Goal: Task Accomplishment & Management: Use online tool/utility

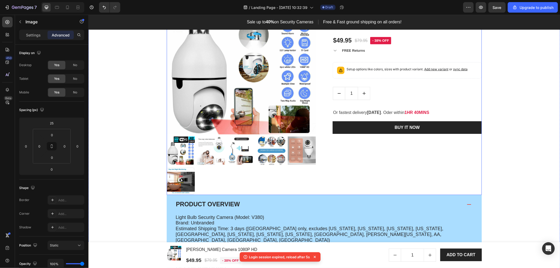
scroll to position [314, 0]
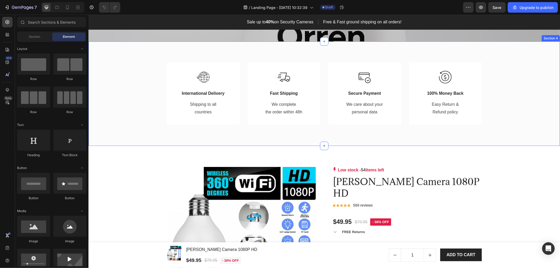
scroll to position [321, 0]
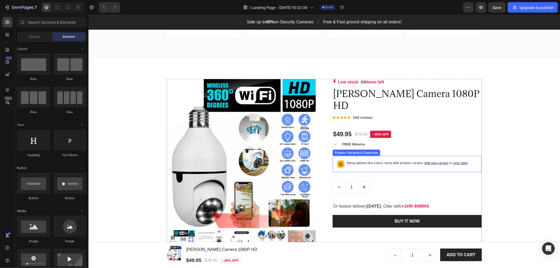
click at [434, 161] on span "Add new variant" at bounding box center [436, 163] width 24 height 4
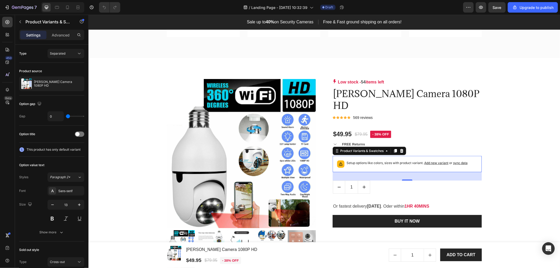
drag, startPoint x: 459, startPoint y: 149, endPoint x: 492, endPoint y: 140, distance: 34.1
click at [459, 161] on span "sync data" at bounding box center [460, 163] width 14 height 4
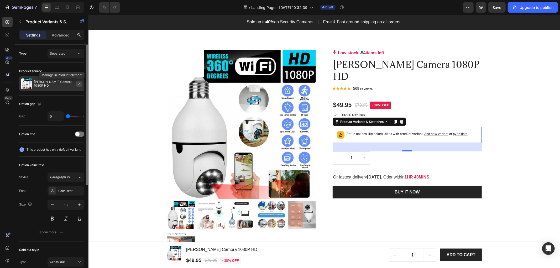
click at [79, 83] on icon "button" at bounding box center [79, 84] width 4 height 4
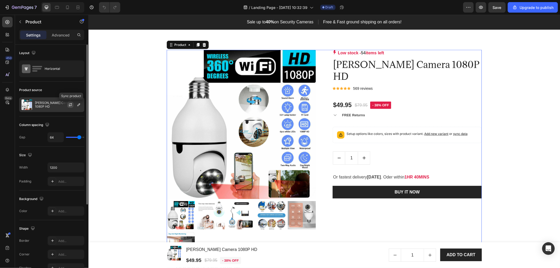
click at [70, 106] on icon "button" at bounding box center [70, 105] width 4 height 4
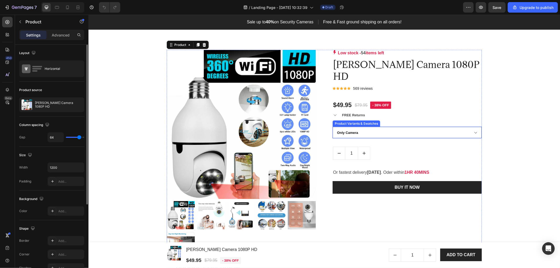
click at [364, 127] on select "Only Camera Camera + SD 64Gb Camera + SD 128Gb 2 Camera. Get SD 64Gb FREE 3 Cam…" at bounding box center [406, 133] width 149 height 12
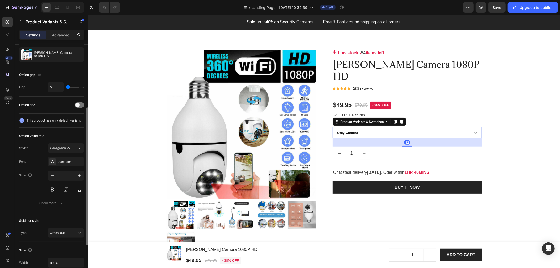
scroll to position [58, 0]
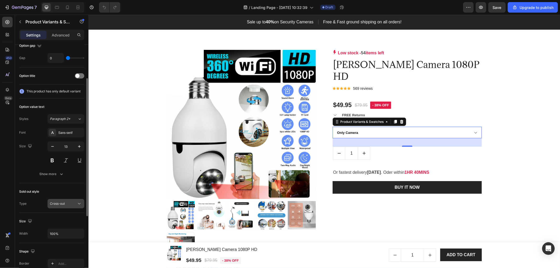
click at [74, 201] on div "Cross-out" at bounding box center [63, 203] width 27 height 5
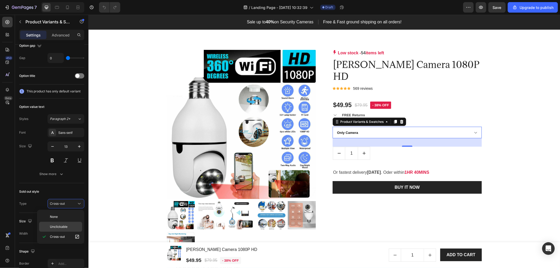
click at [66, 223] on div "Unclickable" at bounding box center [60, 227] width 43 height 10
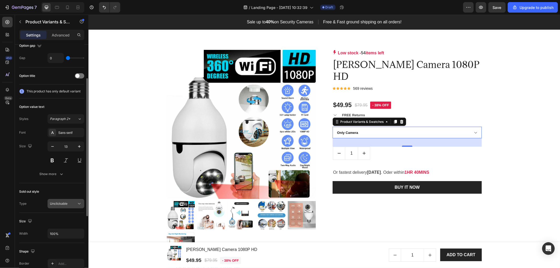
click at [66, 203] on div "Unclickable" at bounding box center [63, 203] width 27 height 5
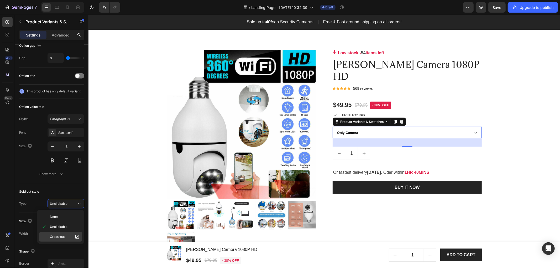
click at [63, 236] on span "Cross-out" at bounding box center [57, 236] width 15 height 5
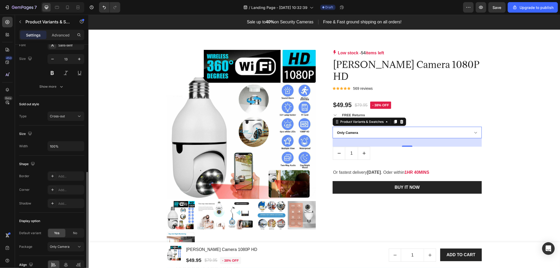
scroll to position [173, 0]
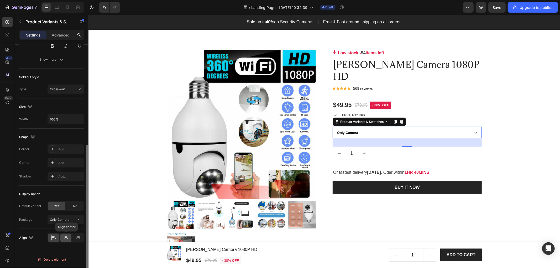
click at [67, 236] on icon at bounding box center [65, 237] width 5 height 5
click at [55, 237] on icon at bounding box center [53, 237] width 5 height 5
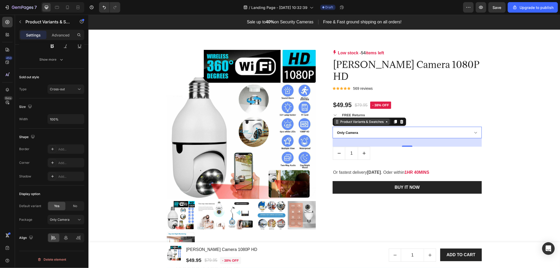
click at [363, 119] on div "Product Variants & Swatches" at bounding box center [361, 121] width 45 height 5
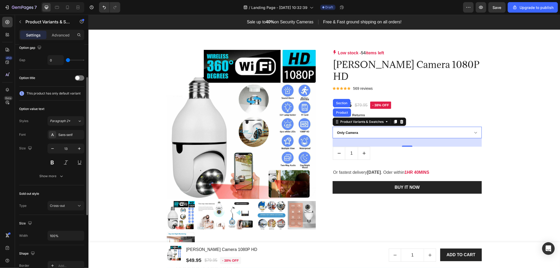
scroll to position [0, 0]
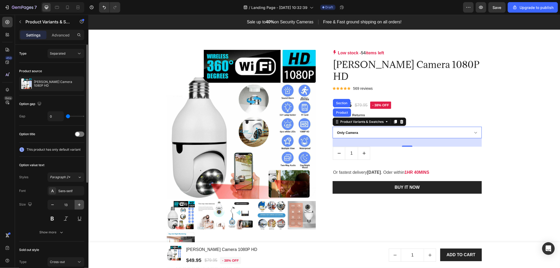
click at [78, 203] on icon "button" at bounding box center [79, 204] width 5 height 5
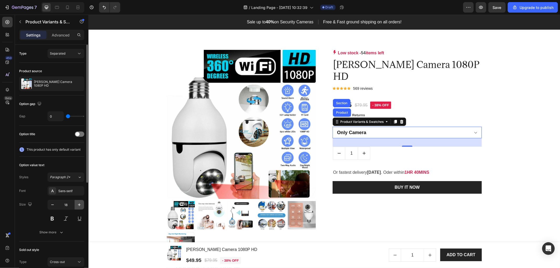
click at [78, 203] on icon "button" at bounding box center [79, 204] width 5 height 5
type input "21"
click at [82, 136] on div at bounding box center [79, 134] width 9 height 5
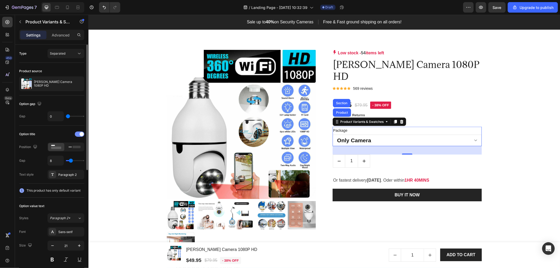
click at [80, 134] on span at bounding box center [82, 134] width 4 height 4
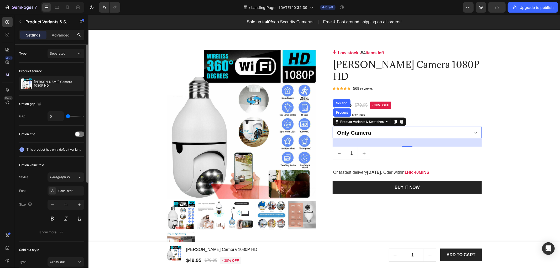
type input "2"
type input "5"
type input "7"
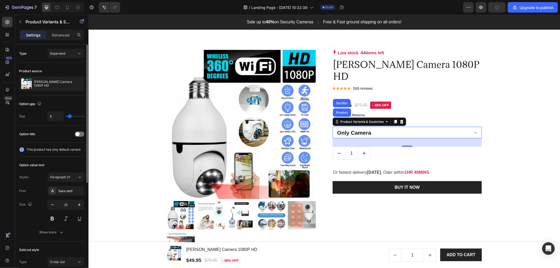
type input "7"
type input "9"
type input "11"
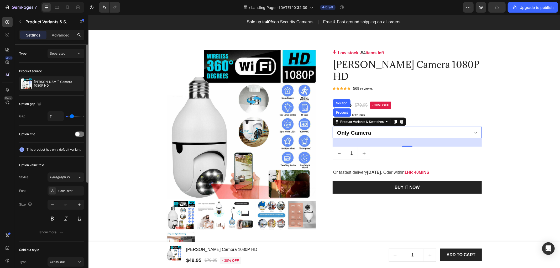
type input "15"
type input "16"
type input "12"
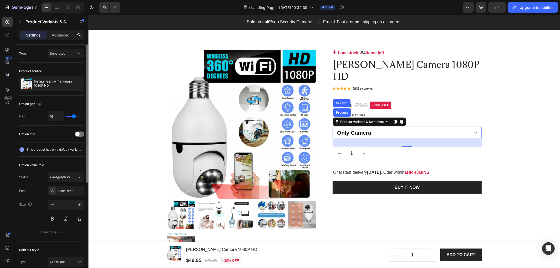
type input "12"
type input "2"
type input "0"
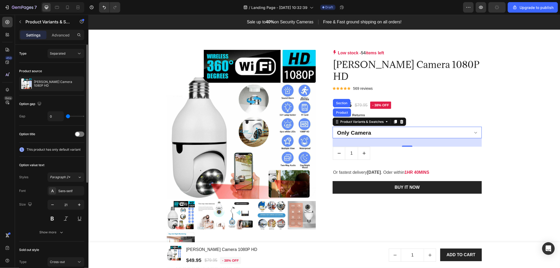
drag, startPoint x: 67, startPoint y: 117, endPoint x: 61, endPoint y: 119, distance: 6.6
click at [66, 117] on input "range" at bounding box center [75, 116] width 18 height 1
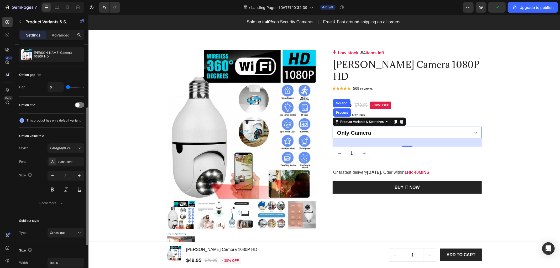
scroll to position [58, 0]
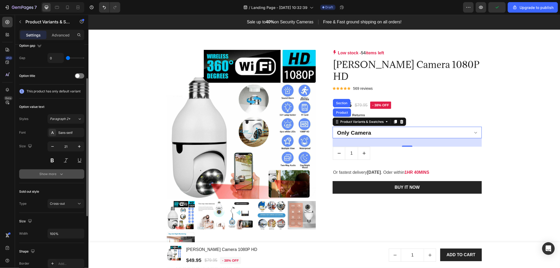
click at [56, 171] on button "Show more" at bounding box center [51, 173] width 65 height 9
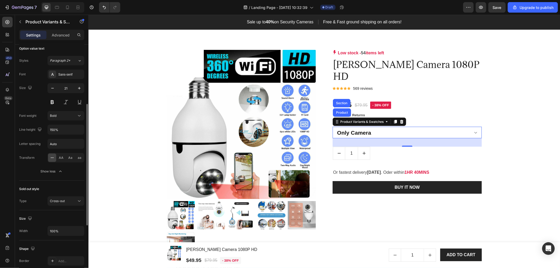
scroll to position [146, 0]
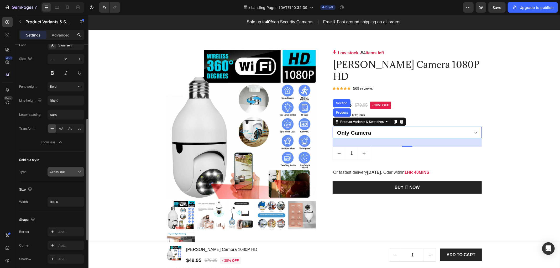
click at [60, 171] on span "Cross-out" at bounding box center [57, 172] width 15 height 4
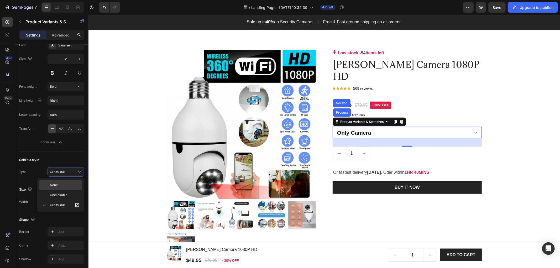
click at [57, 190] on div "None" at bounding box center [60, 195] width 43 height 10
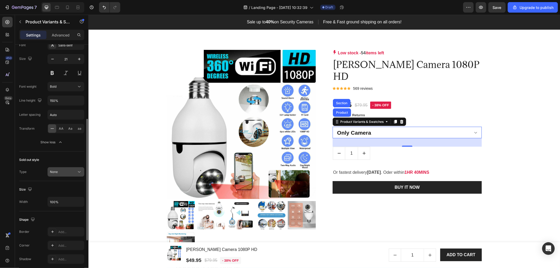
click at [65, 171] on div "None" at bounding box center [63, 172] width 27 height 5
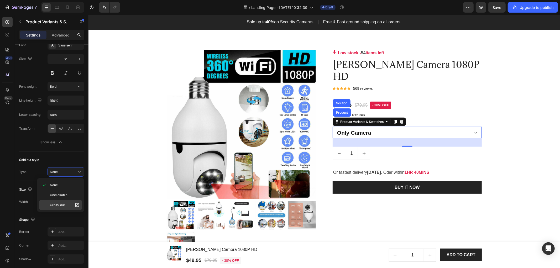
click at [54, 203] on span "Cross-out" at bounding box center [57, 205] width 15 height 5
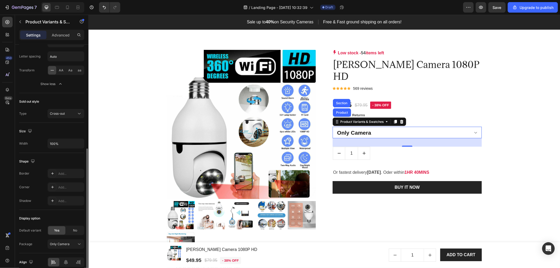
scroll to position [229, 0]
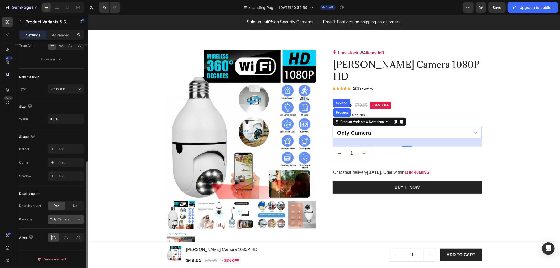
click at [66, 223] on button "Only Camera" at bounding box center [66, 219] width 37 height 9
click at [72, 220] on div "Only Camera" at bounding box center [63, 219] width 26 height 5
click at [74, 203] on span "No" at bounding box center [75, 205] width 4 height 5
click at [54, 206] on span "Yes" at bounding box center [56, 205] width 5 height 5
select select "Only Camera"
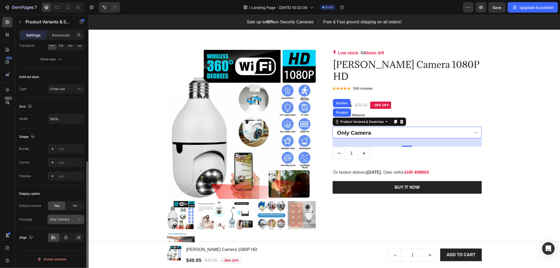
click at [71, 220] on div "Only Camera" at bounding box center [63, 219] width 26 height 5
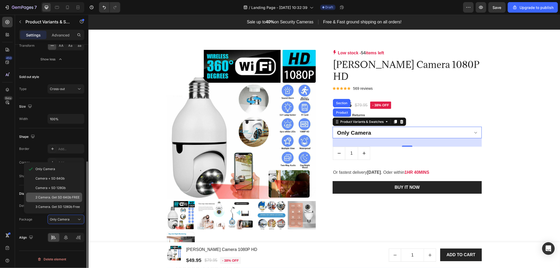
click at [58, 198] on span "2 Camera. Get SD 64Gb FREE" at bounding box center [57, 197] width 44 height 5
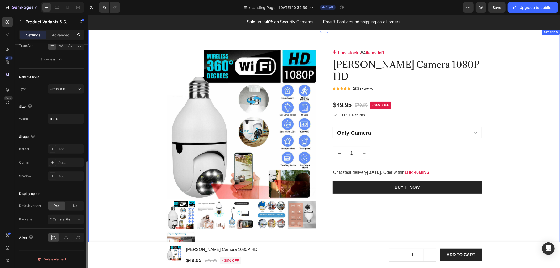
click at [507, 121] on div "Product Images & Gallery Low stock - 54 items left Product Stock Counter Orren …" at bounding box center [324, 230] width 464 height 361
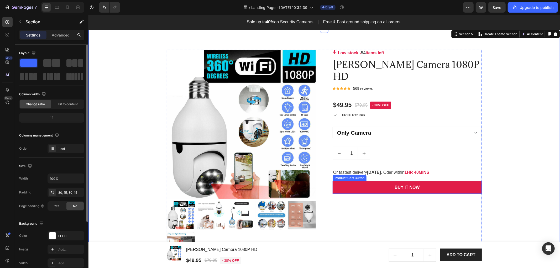
click at [448, 181] on button "BUY IT NOW" at bounding box center [406, 187] width 149 height 13
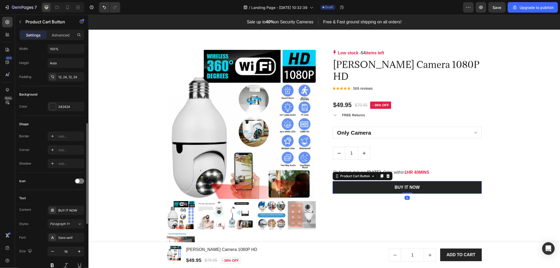
scroll to position [117, 0]
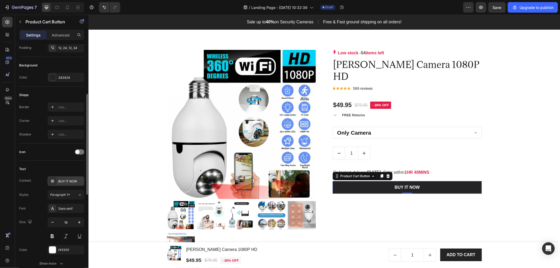
click at [64, 177] on div "BUY IT NOW" at bounding box center [66, 180] width 37 height 9
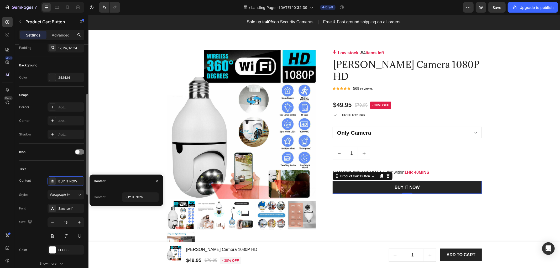
click at [54, 159] on div "Icon" at bounding box center [51, 152] width 65 height 17
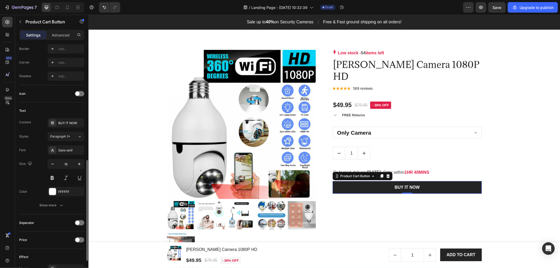
scroll to position [204, 0]
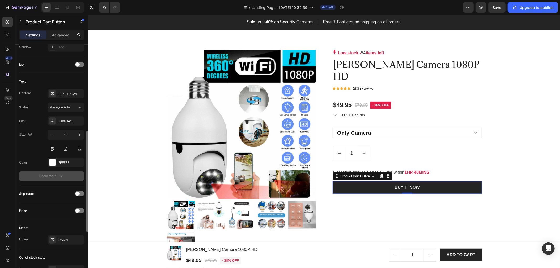
click at [56, 174] on div "Show more" at bounding box center [52, 176] width 24 height 5
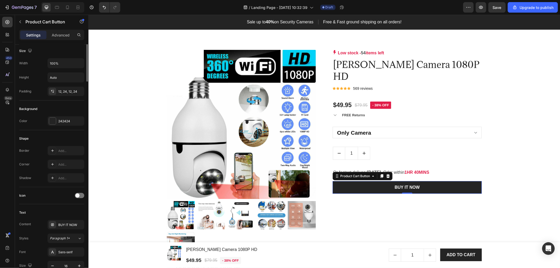
scroll to position [15, 0]
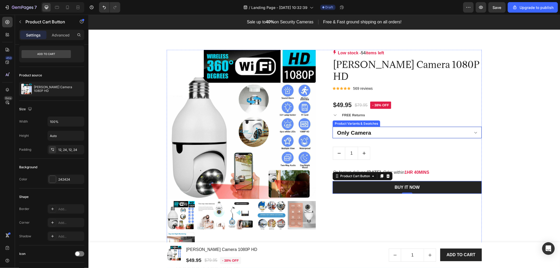
click at [439, 127] on select "Only Camera Camera + SD 64Gb Camera + SD 128Gb 2 Camera. Get SD 64Gb FREE 3 Cam…" at bounding box center [406, 133] width 149 height 12
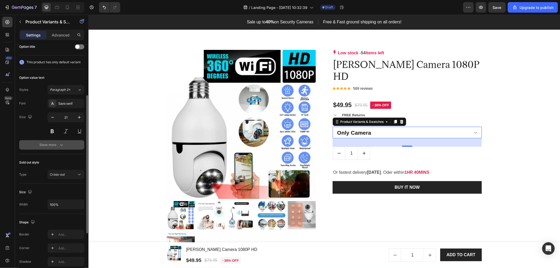
scroll to position [146, 0]
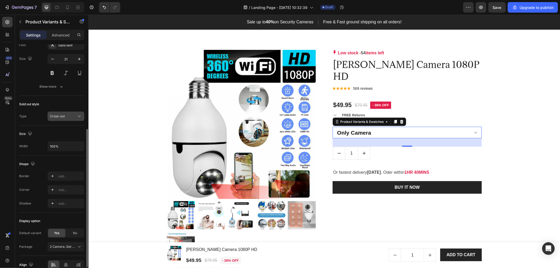
click at [71, 114] on div "Cross-out" at bounding box center [63, 116] width 27 height 5
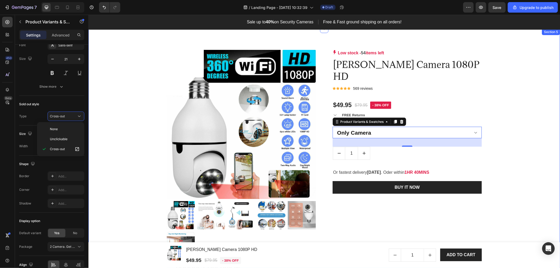
click at [127, 146] on div "Product Images & Gallery Low stock - 54 items left Product Stock Counter Orren …" at bounding box center [324, 230] width 464 height 361
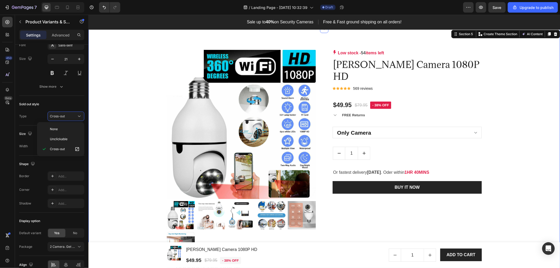
scroll to position [0, 0]
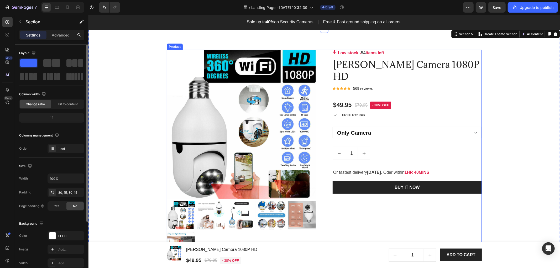
click at [427, 131] on div "Low stock - 54 items left Product Stock Counter Orren Camera 1080P HD Product T…" at bounding box center [406, 154] width 149 height 209
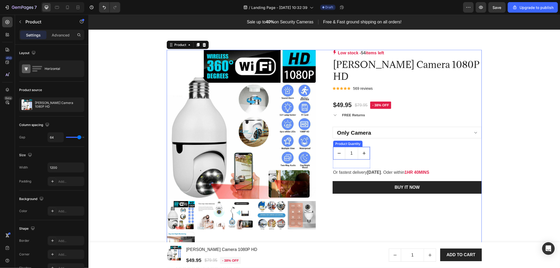
click at [366, 147] on button "increment" at bounding box center [364, 153] width 12 height 13
type input "2"
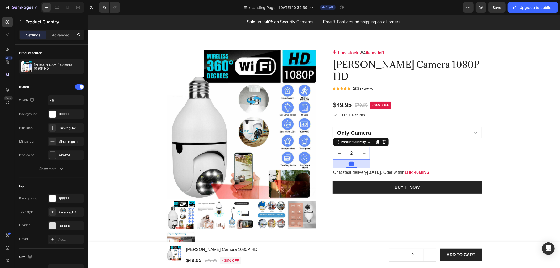
click at [333, 147] on button "decrement" at bounding box center [339, 153] width 12 height 13
type input "1"
click at [410, 136] on div "Low stock - 54 items left Product Stock Counter Orren Camera 1080P HD Product T…" at bounding box center [406, 154] width 149 height 209
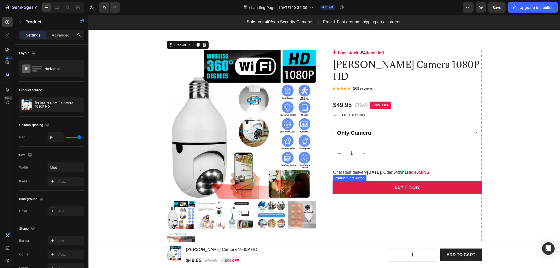
click at [434, 181] on button "BUY IT NOW" at bounding box center [406, 187] width 149 height 13
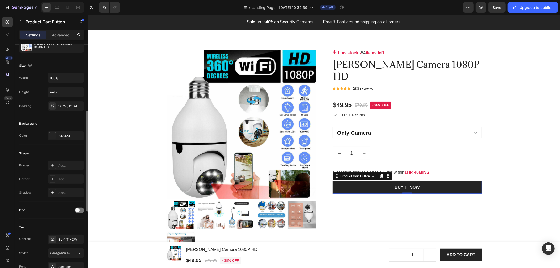
scroll to position [87, 0]
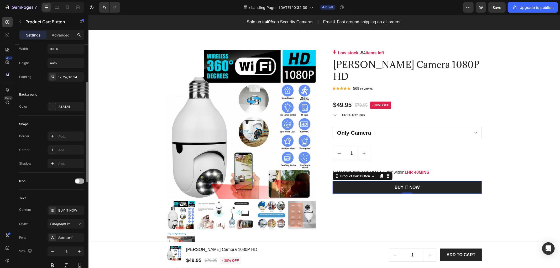
click at [76, 182] on span at bounding box center [77, 181] width 4 height 4
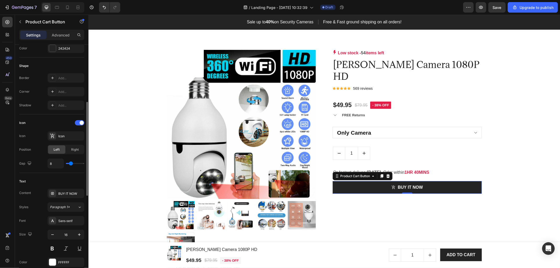
scroll to position [175, 0]
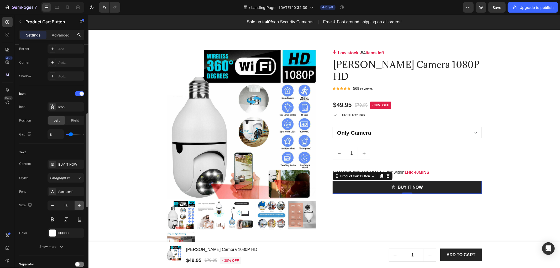
click at [81, 207] on icon "button" at bounding box center [79, 205] width 5 height 5
click at [80, 207] on icon "button" at bounding box center [79, 205] width 5 height 5
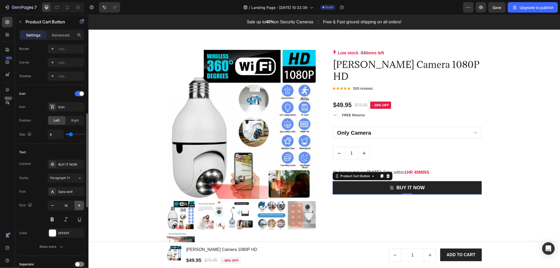
click at [80, 207] on icon "button" at bounding box center [79, 205] width 5 height 5
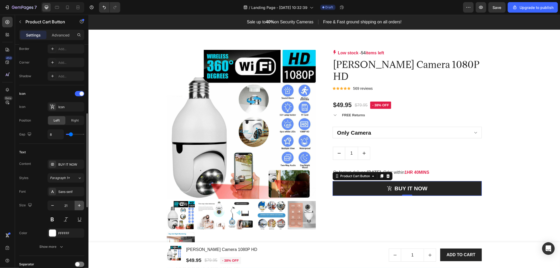
click at [80, 207] on icon "button" at bounding box center [79, 205] width 5 height 5
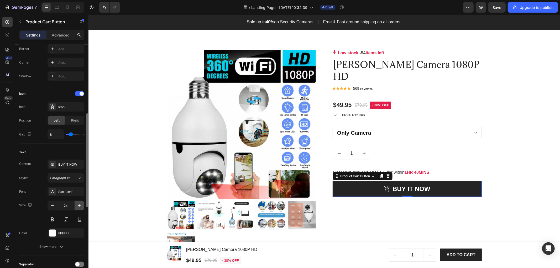
click at [80, 207] on icon "button" at bounding box center [79, 205] width 5 height 5
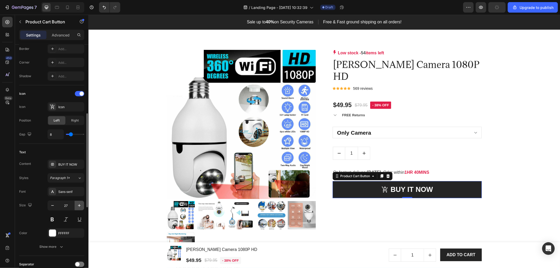
click at [80, 207] on icon "button" at bounding box center [79, 205] width 5 height 5
type input "30"
click at [59, 154] on div "Text" at bounding box center [51, 152] width 65 height 8
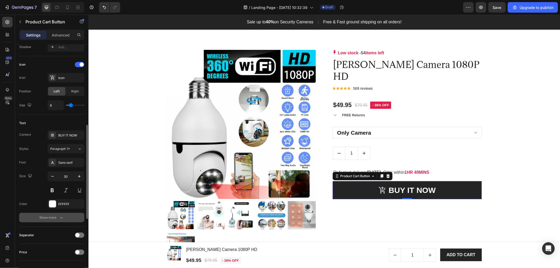
click at [60, 218] on icon "button" at bounding box center [61, 217] width 5 height 5
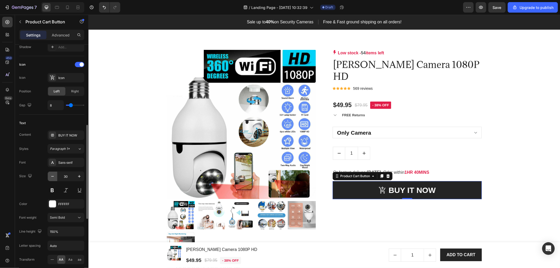
scroll to position [233, 0]
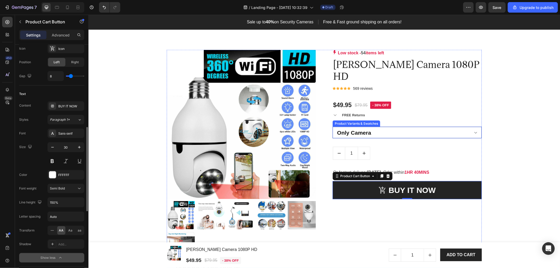
click at [391, 127] on select "Only Camera Camera + SD 64Gb Camera + SD 128Gb 2 Camera. Get SD 64Gb FREE 3 Cam…" at bounding box center [406, 133] width 149 height 12
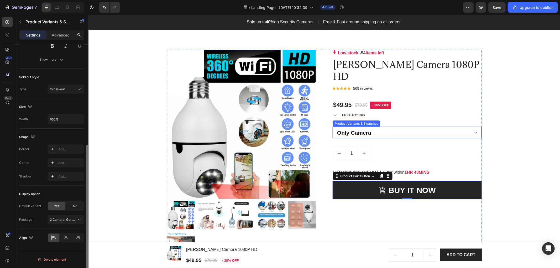
scroll to position [0, 0]
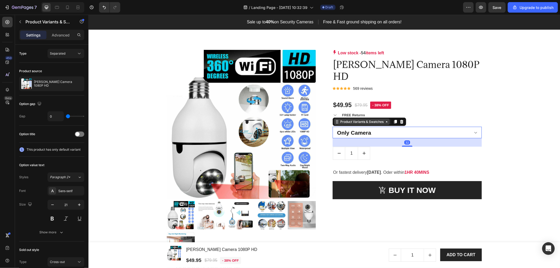
click at [380, 118] on div "Product Variants & Swatches" at bounding box center [362, 121] width 56 height 6
click at [58, 34] on p "Advanced" at bounding box center [61, 35] width 18 height 6
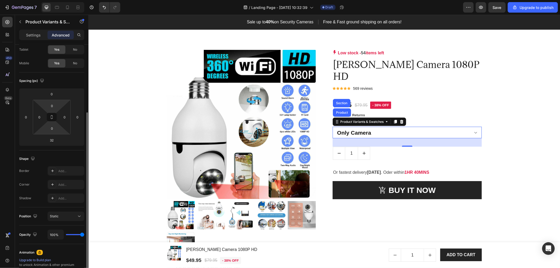
scroll to position [58, 0]
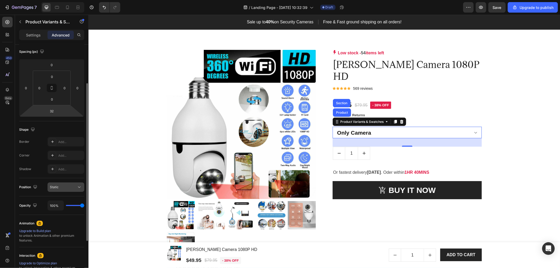
click at [73, 182] on div "Position Static" at bounding box center [51, 187] width 65 height 18
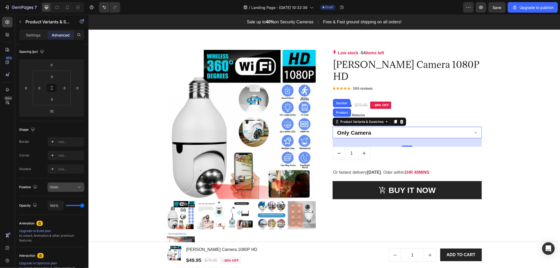
click at [76, 185] on div "Static" at bounding box center [63, 187] width 27 height 5
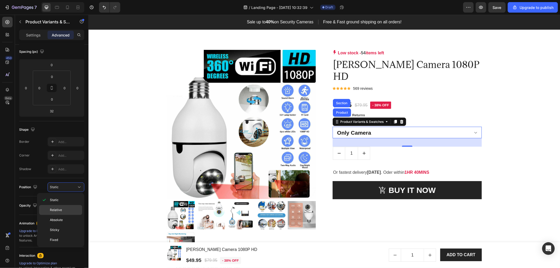
click at [70, 215] on div "Relative" at bounding box center [60, 220] width 43 height 10
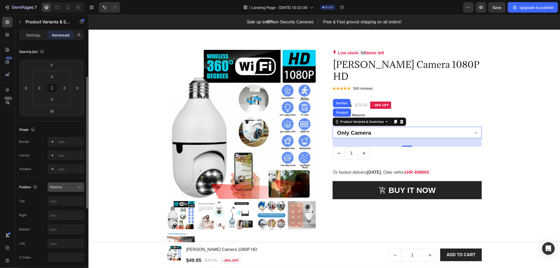
click at [74, 185] on div "Relative" at bounding box center [63, 187] width 27 height 5
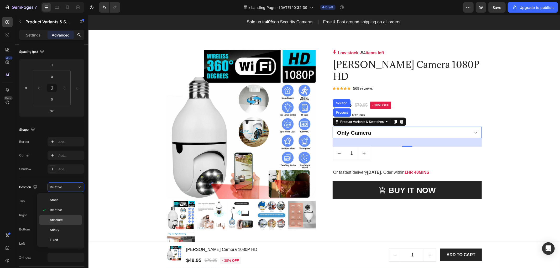
click at [69, 218] on p "Absolute" at bounding box center [65, 220] width 30 height 5
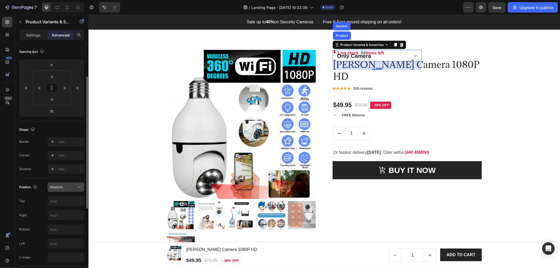
click at [70, 190] on button "Absolute" at bounding box center [66, 186] width 37 height 9
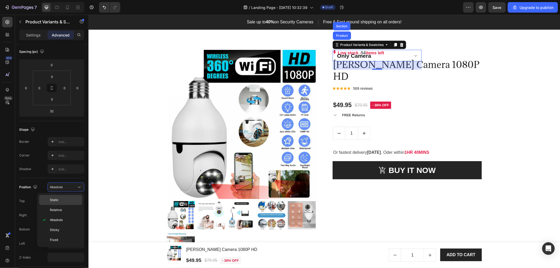
click at [64, 202] on p "Static" at bounding box center [65, 200] width 30 height 5
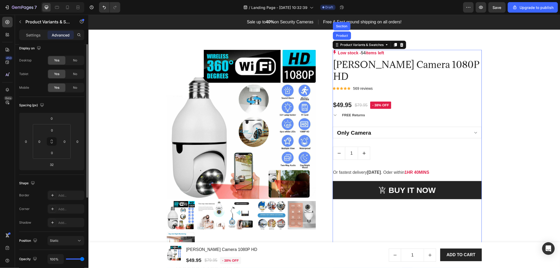
scroll to position [0, 0]
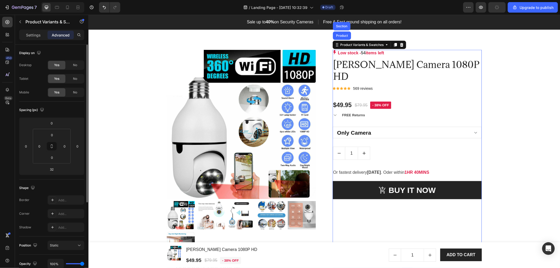
click at [29, 30] on div "Settings Advanced" at bounding box center [51, 35] width 65 height 11
click at [31, 34] on p "Settings" at bounding box center [33, 35] width 15 height 6
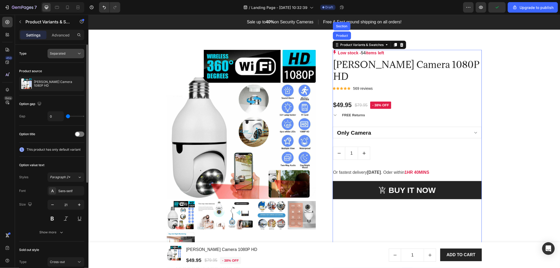
click at [68, 55] on div "Separated" at bounding box center [63, 53] width 27 height 5
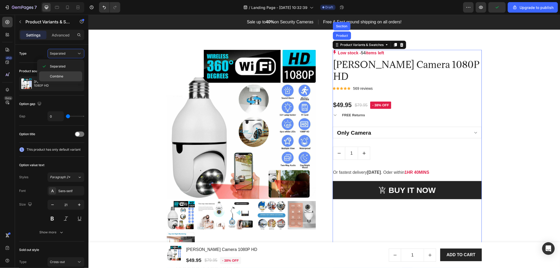
click at [66, 76] on p "Combine" at bounding box center [65, 76] width 30 height 5
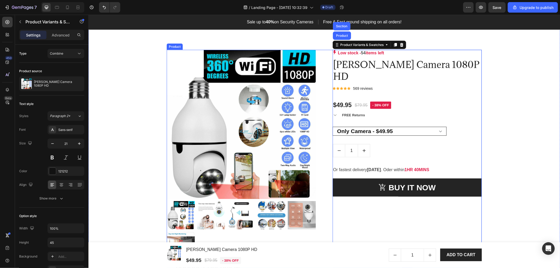
click at [376, 127] on select "Only Camera - $49.95 Camera + SD 64Gb - $64.95 Camera + SD 128Gb - $74.95 2 Cam…" at bounding box center [389, 131] width 114 height 9
click at [332, 127] on select "Only Camera - $49.95 Camera + SD 64Gb - $64.95 Camera + SD 128Gb - $74.95 2 Cam…" at bounding box center [389, 131] width 114 height 9
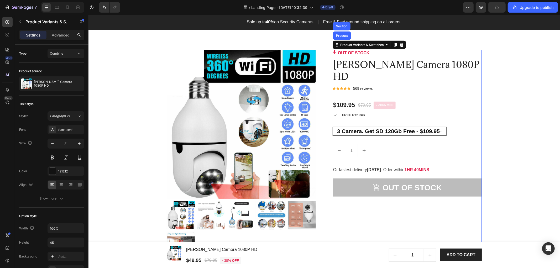
click at [424, 127] on select "Only Camera - $49.95 Camera + SD 64Gb - $64.95 Camera + SD 128Gb - $74.95 2 Cam…" at bounding box center [389, 131] width 114 height 9
click at [332, 127] on select "Only Camera - $49.95 Camera + SD 64Gb - $64.95 Camera + SD 128Gb - $74.95 2 Cam…" at bounding box center [389, 131] width 114 height 9
click at [421, 127] on select "Only Camera - $49.95 Camera + SD 64Gb - $64.95 Camera + SD 128Gb - $74.95 2 Cam…" at bounding box center [389, 131] width 114 height 9
click at [332, 127] on select "Only Camera - $49.95 Camera + SD 64Gb - $64.95 Camera + SD 128Gb - $74.95 2 Cam…" at bounding box center [389, 131] width 114 height 9
drag, startPoint x: 410, startPoint y: 120, endPoint x: 410, endPoint y: 123, distance: 2.9
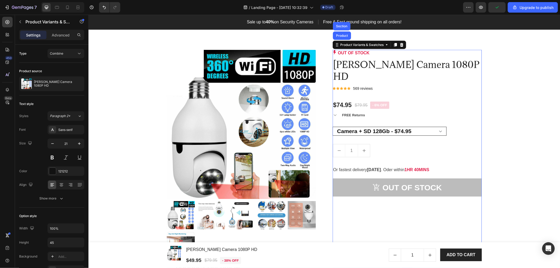
click at [410, 127] on select "Only Camera - $49.95 Camera + SD 64Gb - $64.95 Camera + SD 128Gb - $74.95 2 Cam…" at bounding box center [389, 131] width 114 height 9
click at [332, 127] on select "Only Camera - $49.95 Camera + SD 64Gb - $64.95 Camera + SD 128Gb - $74.95 2 Cam…" at bounding box center [389, 131] width 114 height 9
drag, startPoint x: 409, startPoint y: 116, endPoint x: 408, endPoint y: 119, distance: 3.2
click at [409, 127] on select "Only Camera - $49.95 Camera + SD 64Gb - $64.95 Camera + SD 128Gb - $74.95 2 Cam…" at bounding box center [389, 131] width 114 height 9
select select "581624285819437694"
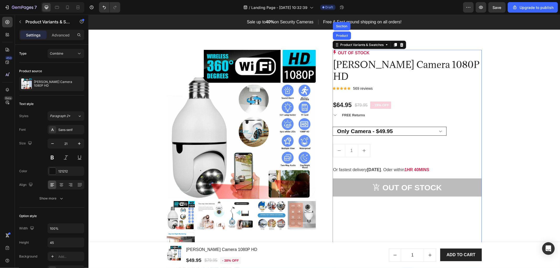
click at [332, 127] on select "Only Camera - $49.95 Camera + SD 64Gb - $64.95 Camera + SD 128Gb - $74.95 2 Cam…" at bounding box center [389, 131] width 114 height 9
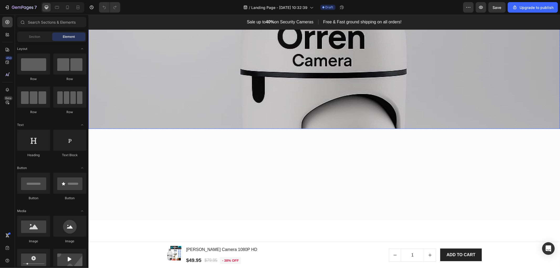
select select "581624285819372158"
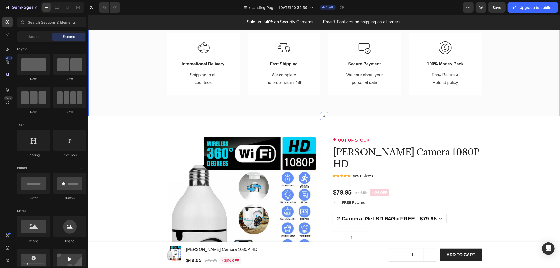
scroll to position [321, 0]
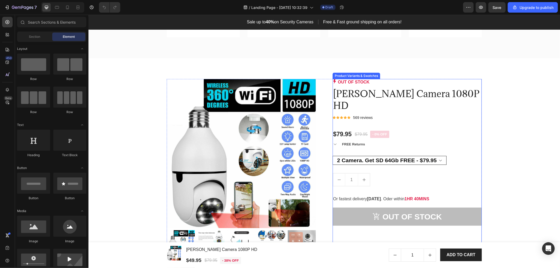
click at [434, 156] on select "Only Camera - $49.95 Camera + SD 64Gb - $64.95 Camera + SD 128Gb - $74.95 2 Cam…" at bounding box center [389, 160] width 114 height 9
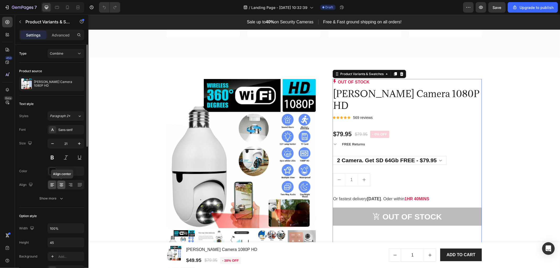
click at [62, 187] on div at bounding box center [61, 185] width 8 height 8
click at [51, 187] on div at bounding box center [52, 185] width 8 height 8
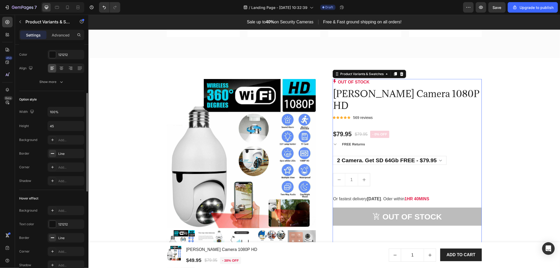
scroll to position [146, 0]
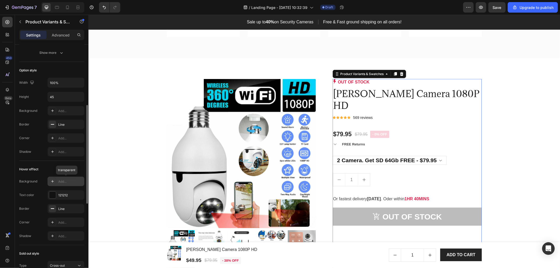
click at [61, 179] on div "Add..." at bounding box center [70, 181] width 25 height 5
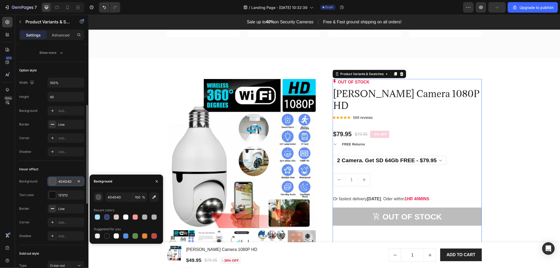
click at [71, 167] on div "Hover effect" at bounding box center [51, 169] width 65 height 8
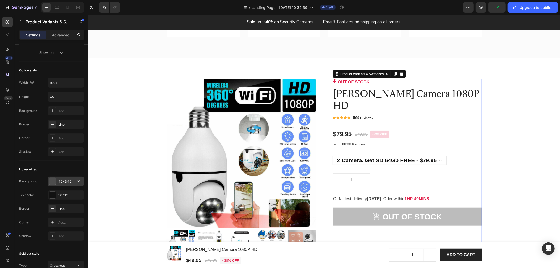
click at [63, 184] on div "4D4D4D" at bounding box center [66, 181] width 37 height 9
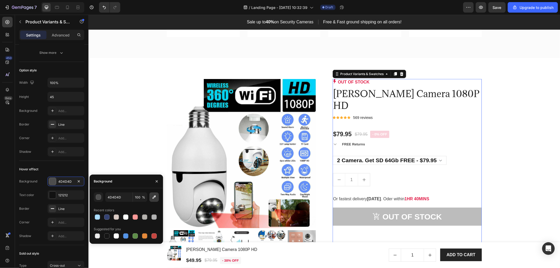
click at [152, 198] on icon "button" at bounding box center [153, 197] width 5 height 5
type input "FD8E8A"
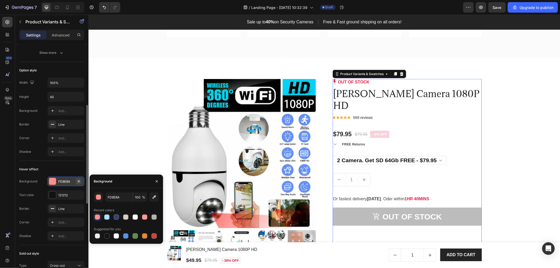
click at [78, 182] on icon "button" at bounding box center [79, 181] width 4 height 4
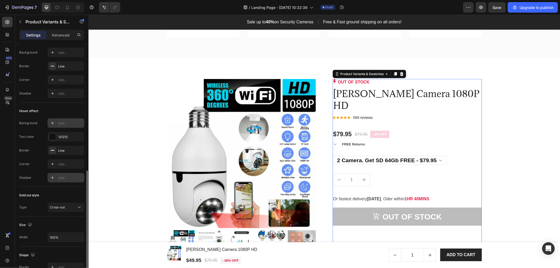
scroll to position [233, 0]
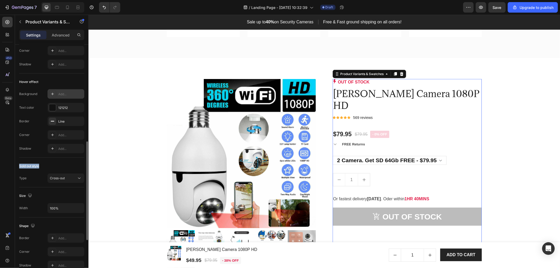
drag, startPoint x: 17, startPoint y: 166, endPoint x: 40, endPoint y: 166, distance: 22.9
click at [40, 166] on div "Type Combine Product source [PERSON_NAME] Camera 1080P HD Text style Styles Par…" at bounding box center [52, 99] width 74 height 574
click at [54, 168] on div "Sold out style" at bounding box center [51, 166] width 65 height 8
click at [66, 178] on div "Cross-out" at bounding box center [63, 178] width 27 height 5
click at [66, 164] on div "Sold out style" at bounding box center [51, 166] width 65 height 8
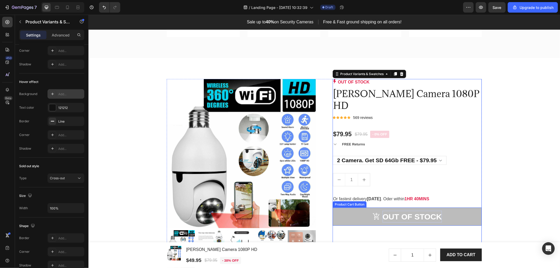
click at [405, 211] on div "Out of stock" at bounding box center [411, 217] width 59 height 12
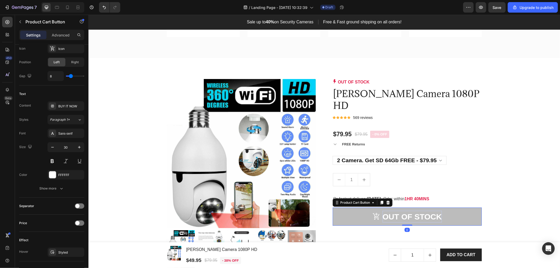
scroll to position [0, 0]
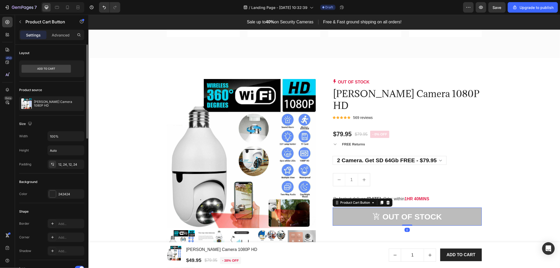
click at [462, 207] on button "Out of stock" at bounding box center [406, 216] width 149 height 18
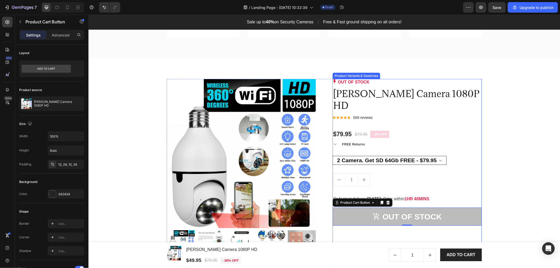
click at [424, 156] on select "Only Camera - $49.95 Camera + SD 64Gb - $64.95 Camera + SD 128Gb - $74.95 2 Cam…" at bounding box center [389, 160] width 114 height 9
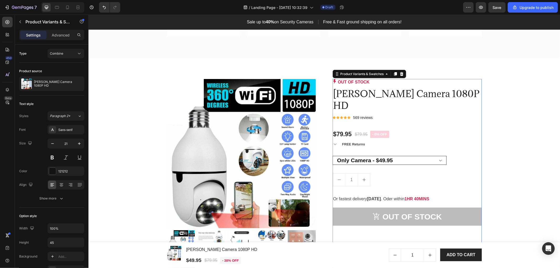
click at [332, 156] on select "Only Camera - $49.95 Camera + SD 64Gb - $64.95 Camera + SD 128Gb - $74.95 2 Cam…" at bounding box center [389, 160] width 114 height 9
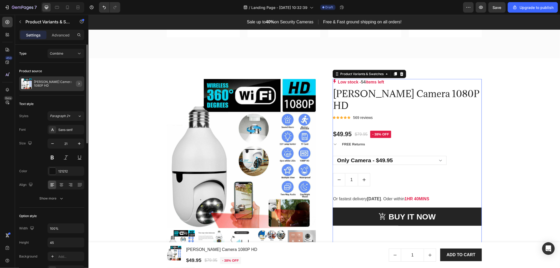
click at [77, 82] on button "button" at bounding box center [79, 84] width 6 height 6
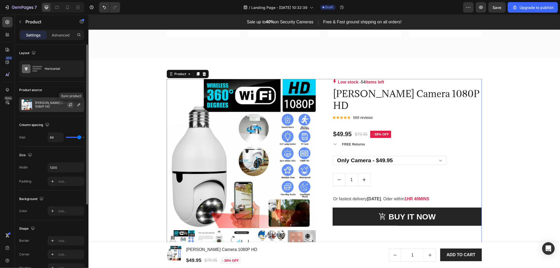
click at [72, 104] on icon "button" at bounding box center [70, 105] width 4 height 4
click at [388, 156] on select "Only Camera - $49.95 Camera + SD 64Gb - $64.95 Camera + SD 128Gb - $74.95 2 Cam…" at bounding box center [389, 160] width 114 height 9
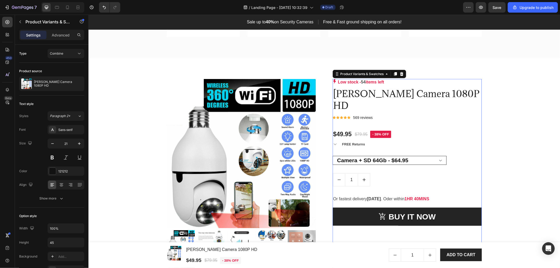
click at [332, 156] on select "Only Camera - $49.95 Camera + SD 64Gb - $64.95 Camera + SD 128Gb - $74.95 2 Cam…" at bounding box center [389, 160] width 114 height 9
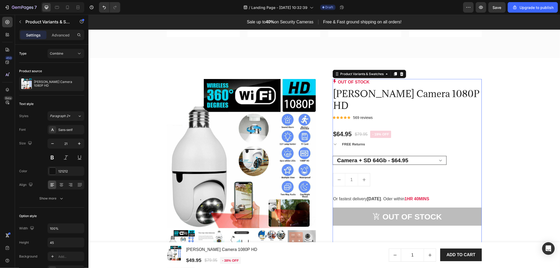
drag, startPoint x: 419, startPoint y: 144, endPoint x: 418, endPoint y: 147, distance: 2.7
click at [419, 156] on select "Only Camera - $49.95 Camera + SD 64Gb - $64.95 Camera + SD 128Gb - $74.95 2 Cam…" at bounding box center [389, 160] width 114 height 9
click at [332, 156] on select "Only Camera - $49.95 Camera + SD 64Gb - $64.95 Camera + SD 128Gb - $74.95 2 Cam…" at bounding box center [389, 160] width 114 height 9
click at [422, 156] on select "Only Camera - $49.95 Camera + SD 64Gb - $64.95 Camera + SD 128Gb - $74.95 2 Cam…" at bounding box center [389, 160] width 114 height 9
select select "581624285819372158"
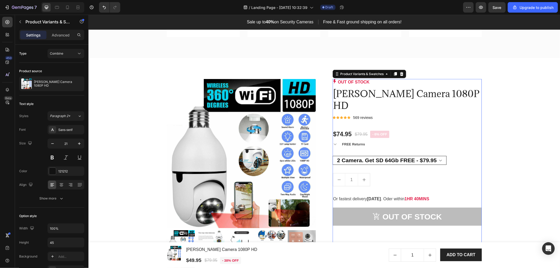
click at [332, 156] on select "Only Camera - $49.95 Camera + SD 64Gb - $64.95 Camera + SD 128Gb - $74.95 2 Cam…" at bounding box center [389, 160] width 114 height 9
click at [453, 207] on button "Out of stock" at bounding box center [406, 216] width 149 height 18
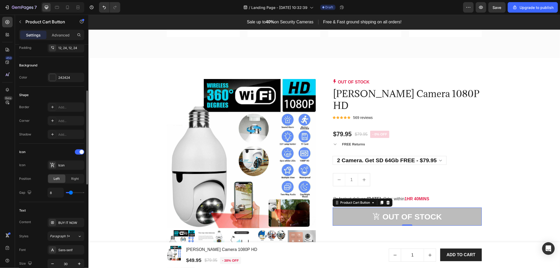
scroll to position [146, 0]
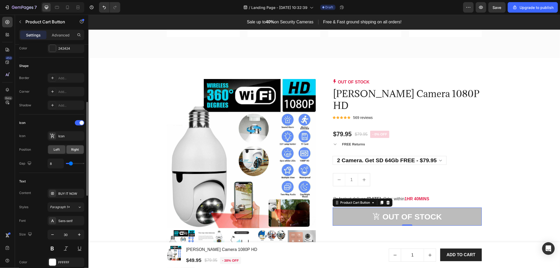
click at [76, 150] on span "Right" at bounding box center [75, 149] width 8 height 5
click at [59, 150] on span "Left" at bounding box center [57, 149] width 6 height 5
click at [78, 153] on div "Right" at bounding box center [74, 149] width 17 height 8
click at [65, 135] on div "Icon" at bounding box center [70, 136] width 25 height 5
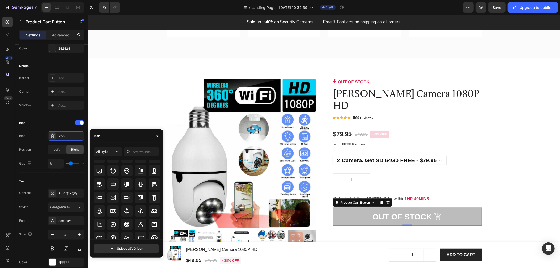
scroll to position [0, 0]
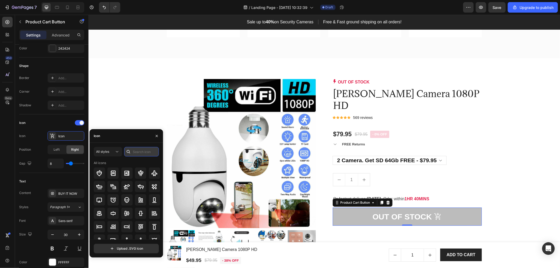
click at [145, 148] on input "text" at bounding box center [141, 151] width 35 height 9
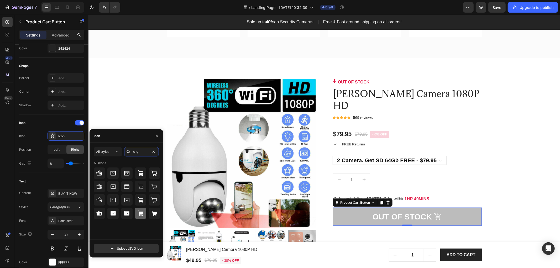
type input "buy"
click at [141, 213] on icon at bounding box center [140, 213] width 5 height 5
click at [144, 108] on div "Product Images & Gallery OUT OF STOCK Product Stock Counter [PERSON_NAME] Camer…" at bounding box center [324, 259] width 464 height 361
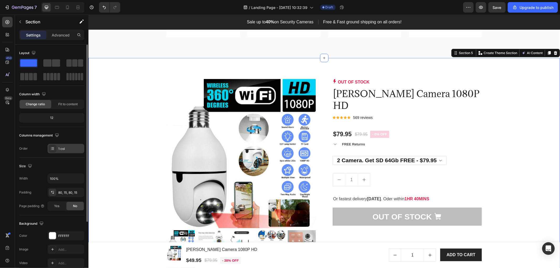
click at [66, 149] on div "1 col" at bounding box center [70, 148] width 25 height 5
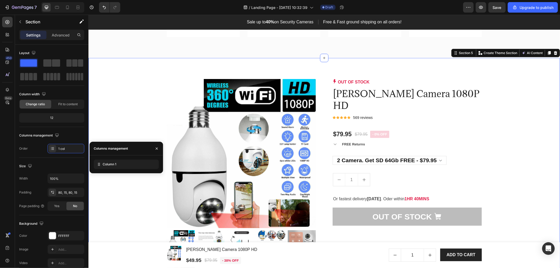
click at [119, 124] on div "Product Images & Gallery OUT OF STOCK Product Stock Counter [PERSON_NAME] Camer…" at bounding box center [324, 259] width 464 height 361
click at [155, 146] on icon "button" at bounding box center [157, 148] width 4 height 4
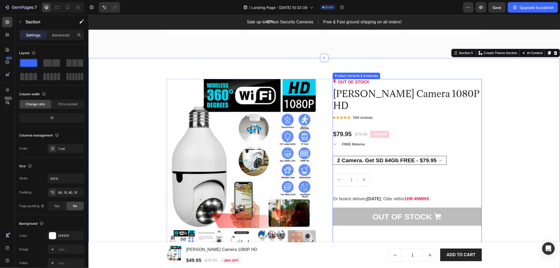
click at [372, 156] on select "Only Camera - $49.95 Camera + SD 64Gb - $64.95 Camera + SD 128Gb - $74.95 2 Cam…" at bounding box center [389, 160] width 114 height 9
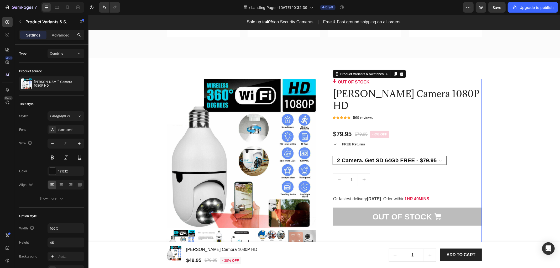
click at [359, 156] on select "Only Camera - $49.95 Camera + SD 64Gb - $64.95 Camera + SD 128Gb - $74.95 2 Cam…" at bounding box center [389, 160] width 114 height 9
click at [353, 114] on p "569 reviews" at bounding box center [363, 117] width 20 height 7
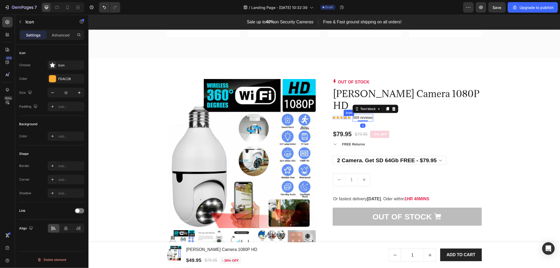
click at [343, 116] on div "Icon" at bounding box center [344, 117] width 3 height 3
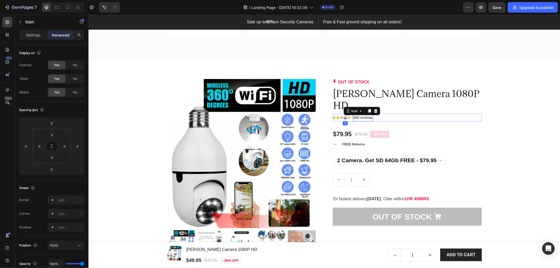
click at [355, 114] on p "569 reviews" at bounding box center [363, 117] width 20 height 7
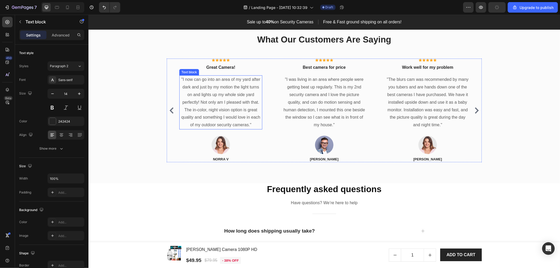
scroll to position [1575, 0]
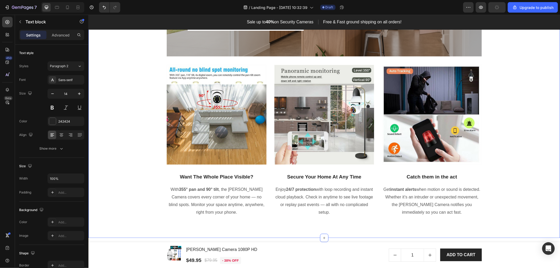
select select "581624285819372158"
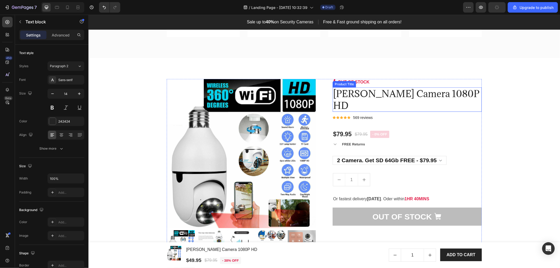
scroll to position [350, 0]
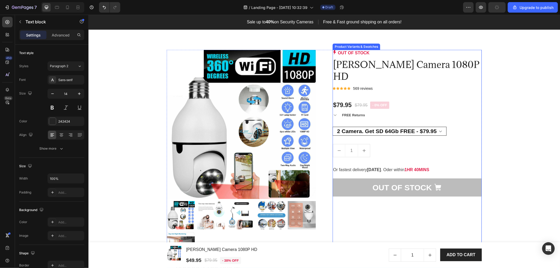
click at [417, 127] on select "Only Camera - $49.95 Camera + SD 64Gb - $64.95 Camera + SD 128Gb - $74.95 2 Cam…" at bounding box center [389, 131] width 114 height 9
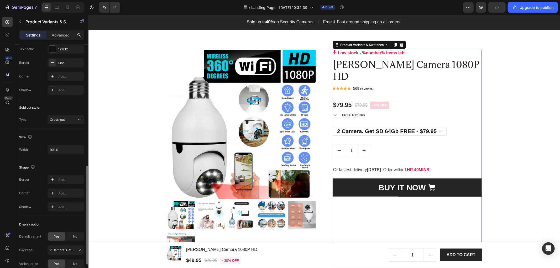
scroll to position [321, 0]
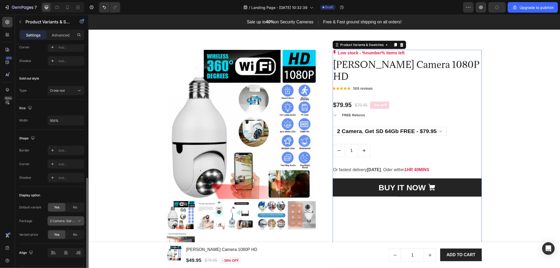
click at [68, 222] on span "2 Camera. Get SD 64Gb FREE" at bounding box center [63, 221] width 26 height 5
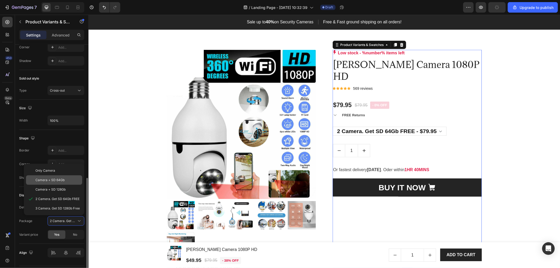
click at [53, 180] on span "Camera + SD 64Gb" at bounding box center [49, 180] width 29 height 5
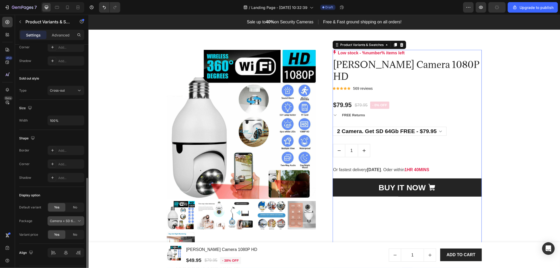
click at [74, 222] on span "Camera + SD 64Gb" at bounding box center [63, 221] width 26 height 5
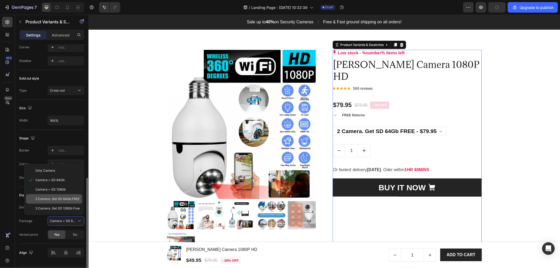
click at [56, 200] on span "2 Camera. Get SD 64Gb FREE" at bounding box center [57, 199] width 44 height 5
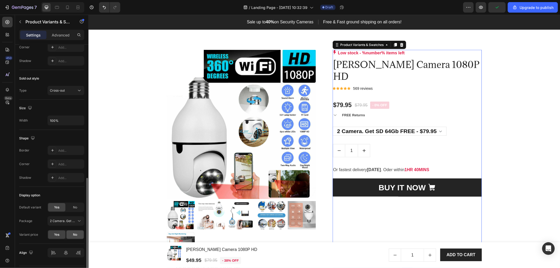
click at [74, 234] on span "No" at bounding box center [75, 234] width 4 height 5
click at [58, 233] on span "Yes" at bounding box center [56, 234] width 5 height 5
click at [71, 210] on div "No" at bounding box center [74, 207] width 17 height 8
click at [379, 127] on select "Please select an option Only Camera - $49.95 Camera + SD 64Gb - $64.95 Camera +…" at bounding box center [389, 131] width 114 height 9
click at [387, 127] on select "Please select an option Only Camera - $49.95 Camera + SD 64Gb - $64.95 Camera +…" at bounding box center [389, 131] width 114 height 9
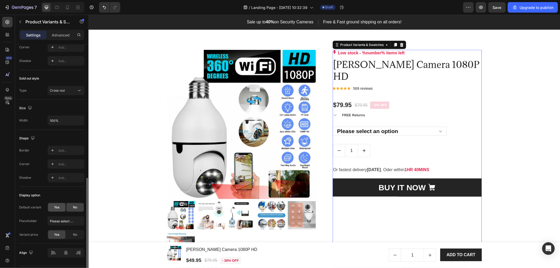
click at [60, 208] on div "Yes" at bounding box center [56, 207] width 17 height 8
select select "581624285819372158"
click at [74, 225] on button "2 Camera. Get SD 64Gb FREE" at bounding box center [66, 220] width 37 height 9
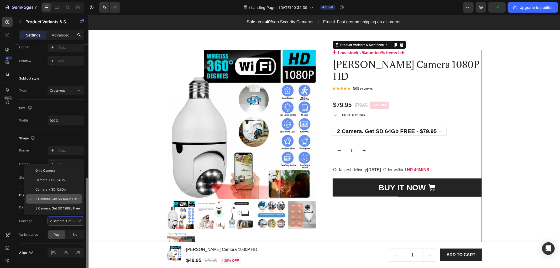
click at [74, 200] on span "2 Camera. Get SD 64Gb FREE" at bounding box center [57, 199] width 44 height 5
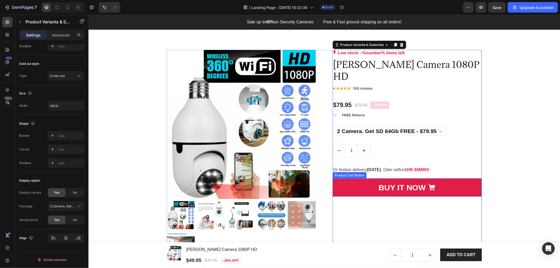
click at [354, 178] on button "BUY IT NOW" at bounding box center [406, 187] width 149 height 18
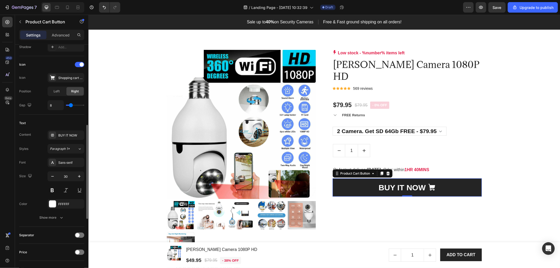
scroll to position [233, 0]
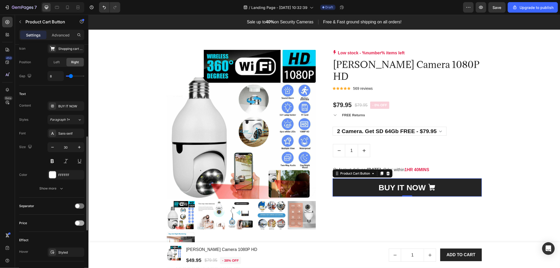
click at [82, 225] on div at bounding box center [79, 223] width 9 height 5
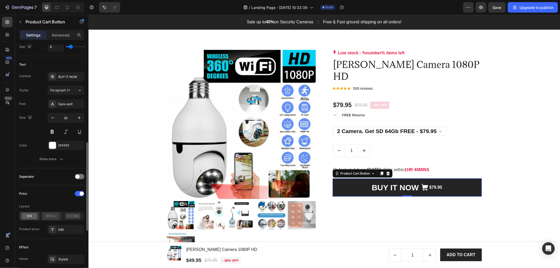
click at [55, 219] on icon at bounding box center [51, 216] width 15 height 6
click at [31, 218] on icon at bounding box center [29, 216] width 15 height 6
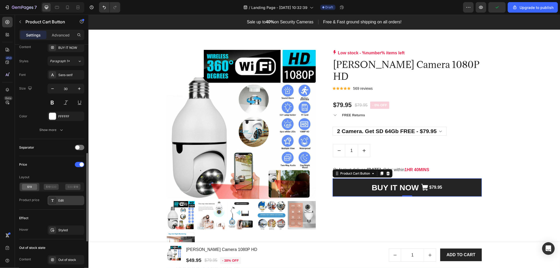
click at [69, 201] on div "Edit" at bounding box center [70, 200] width 25 height 5
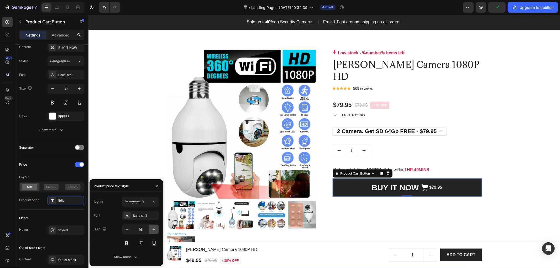
click at [154, 230] on icon "button" at bounding box center [153, 229] width 5 height 5
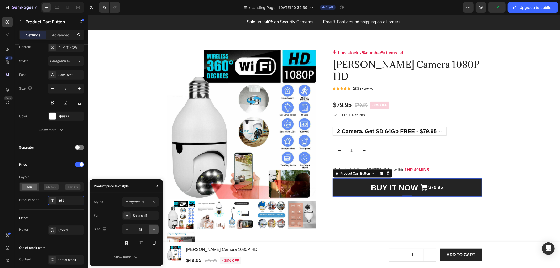
click at [154, 230] on icon "button" at bounding box center [153, 229] width 5 height 5
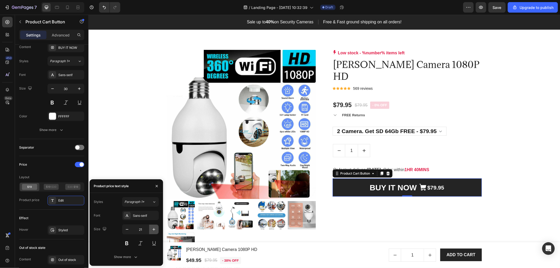
click at [154, 230] on icon "button" at bounding box center [153, 229] width 5 height 5
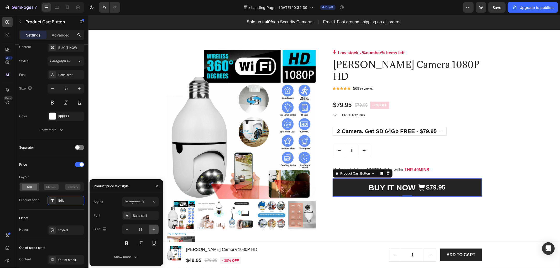
click at [154, 230] on icon "button" at bounding box center [153, 229] width 5 height 5
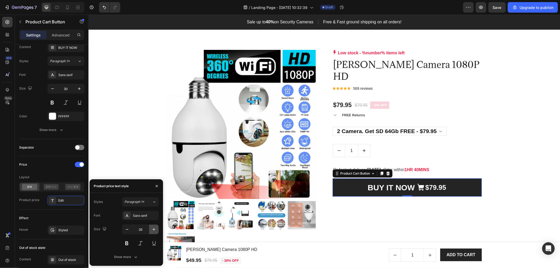
click at [154, 230] on icon "button" at bounding box center [153, 229] width 5 height 5
type input "30"
click at [150, 130] on div "Product Images & Gallery Low stock - %number% items left Product Stock Counter …" at bounding box center [324, 230] width 464 height 361
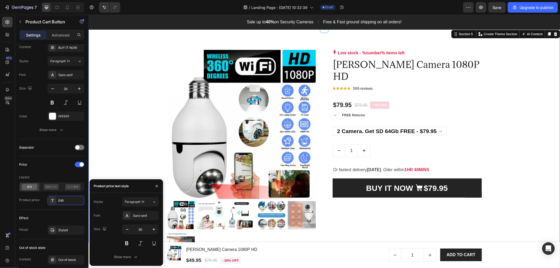
scroll to position [0, 0]
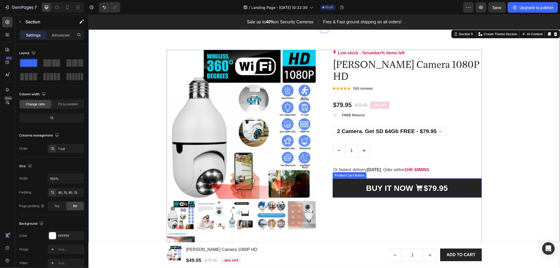
click at [531, 164] on div "Product Images & Gallery Low stock - %number% items left Product Stock Counter …" at bounding box center [324, 230] width 464 height 361
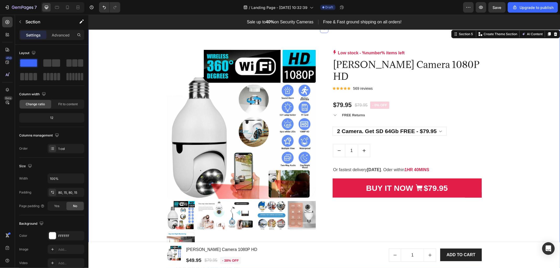
click at [468, 178] on button "BUY IT NOW $79.95" at bounding box center [406, 187] width 149 height 19
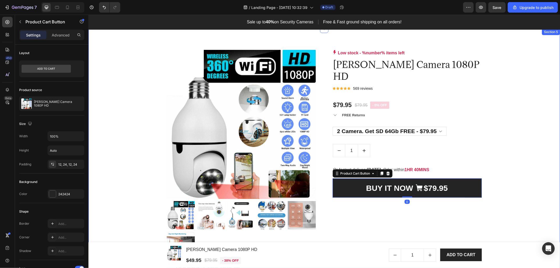
click at [530, 159] on div "Product Images & Gallery Low stock - %number% items left Product Stock Counter …" at bounding box center [324, 230] width 464 height 361
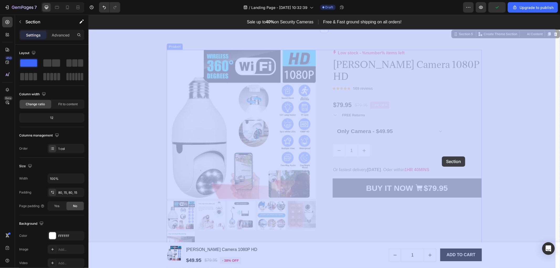
drag, startPoint x: 489, startPoint y: 180, endPoint x: 455, endPoint y: 159, distance: 38.9
select select "581624285819372158"
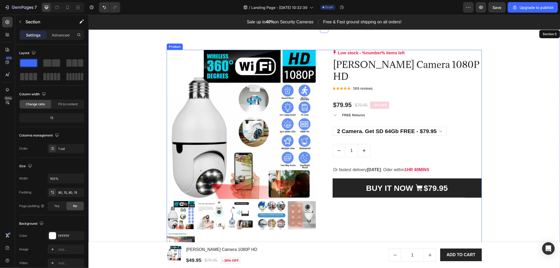
select select "581624285819372158"
click at [389, 127] on select "Only Camera - $49.95 Camera + SD 64Gb - $64.95 Camera + SD 128Gb - $74.95 2 Cam…" at bounding box center [389, 131] width 114 height 9
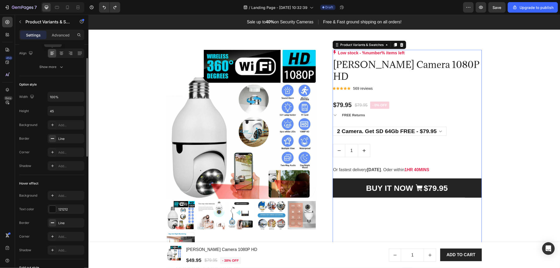
scroll to position [102, 0]
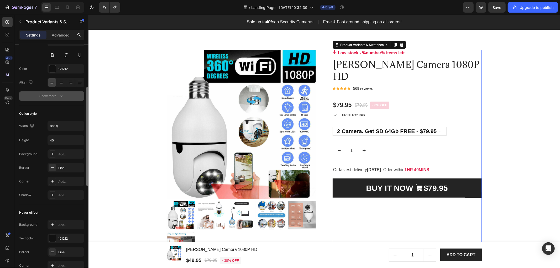
click at [54, 96] on div "Show more" at bounding box center [52, 95] width 24 height 5
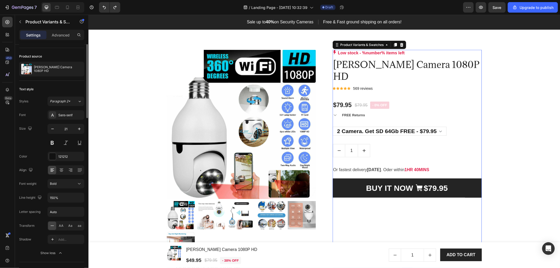
scroll to position [0, 0]
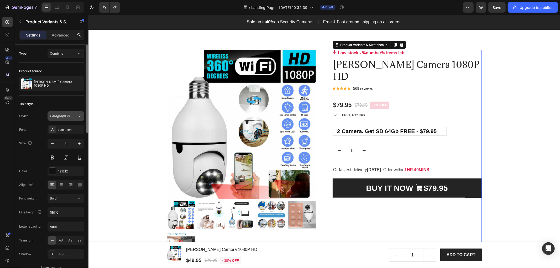
click at [58, 117] on span "Paragraph 2*" at bounding box center [60, 116] width 20 height 5
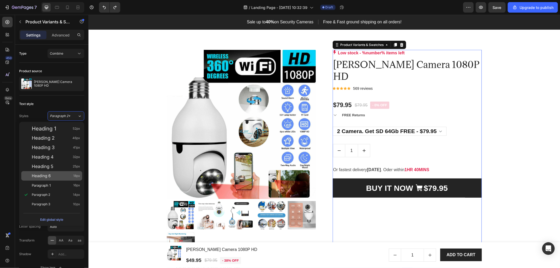
click at [46, 176] on span "Heading 6" at bounding box center [41, 175] width 19 height 5
type input "18"
type input "130%"
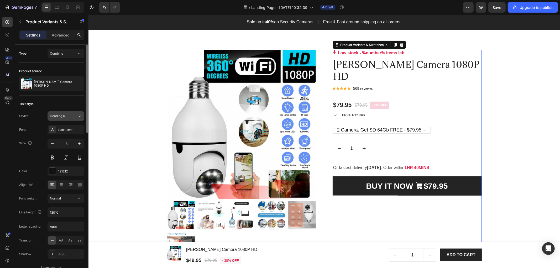
click at [69, 115] on div "Heading 6" at bounding box center [60, 116] width 21 height 5
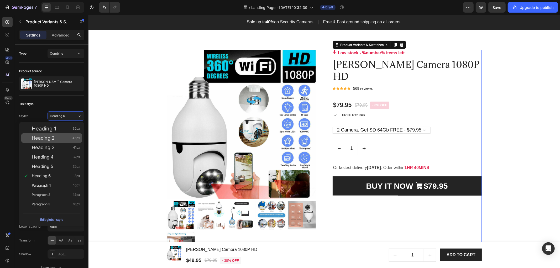
click at [55, 139] on div "Heading 2 46px" at bounding box center [56, 137] width 48 height 5
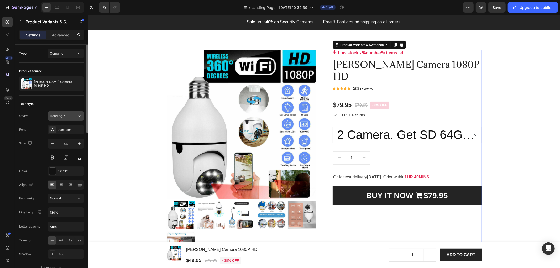
click at [69, 118] on div "Heading 2" at bounding box center [60, 116] width 21 height 5
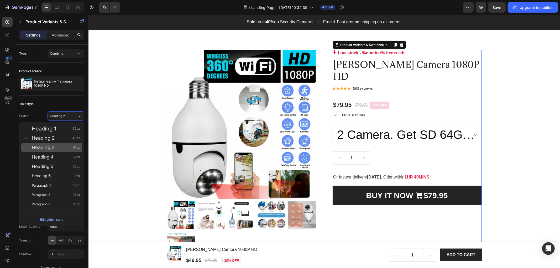
click at [57, 147] on div "Heading 3 41px" at bounding box center [56, 147] width 48 height 5
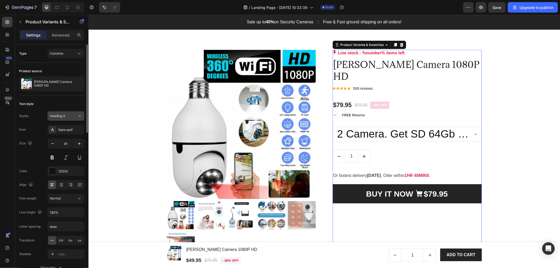
click at [69, 119] on button "Heading 3" at bounding box center [66, 115] width 37 height 9
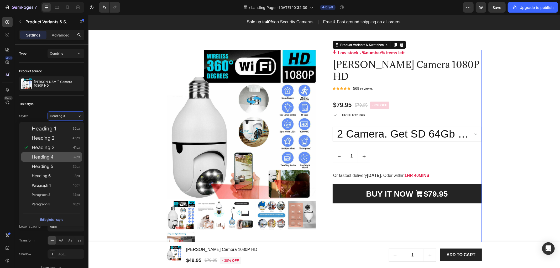
click at [61, 154] on div "Heading 4 32px" at bounding box center [51, 156] width 61 height 9
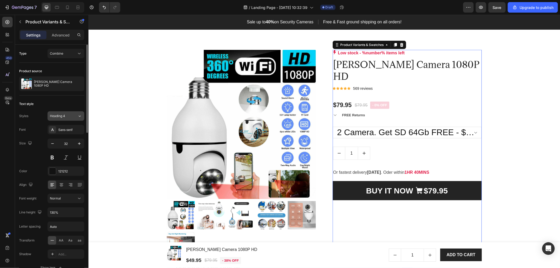
click at [70, 116] on div "Heading 4" at bounding box center [60, 116] width 21 height 5
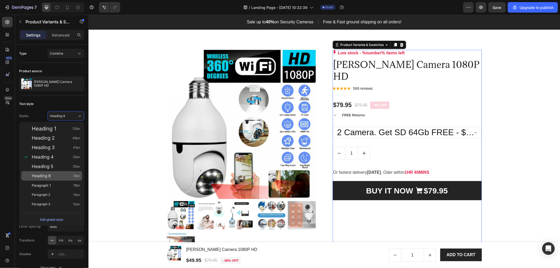
click at [55, 174] on div "Heading 6 18px" at bounding box center [56, 175] width 48 height 5
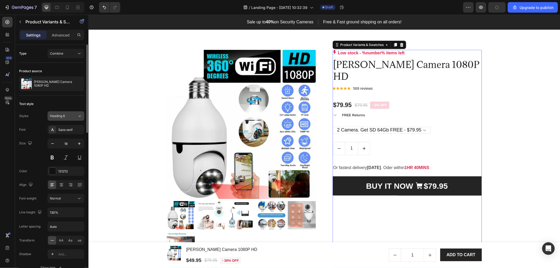
click at [66, 114] on div "Heading 6" at bounding box center [60, 116] width 21 height 5
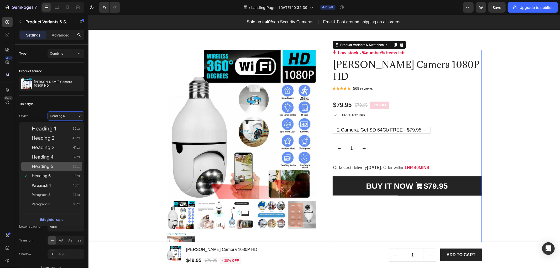
click at [62, 167] on div "Heading 5 25px" at bounding box center [56, 166] width 48 height 5
type input "25"
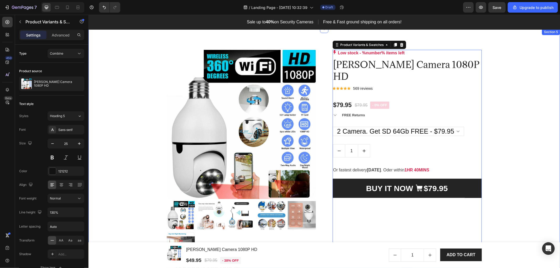
click at [518, 134] on div "Product Images & Gallery Low stock - %number% items left Product Stock Counter …" at bounding box center [324, 230] width 464 height 361
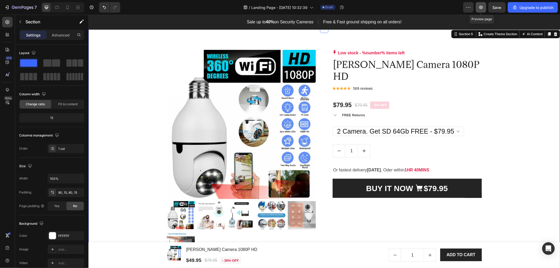
click at [484, 7] on icon "button" at bounding box center [480, 7] width 5 height 5
click at [498, 5] on div "Save" at bounding box center [497, 8] width 9 height 6
click at [481, 3] on button "button" at bounding box center [481, 7] width 11 height 11
click at [215, 134] on img at bounding box center [240, 124] width 149 height 149
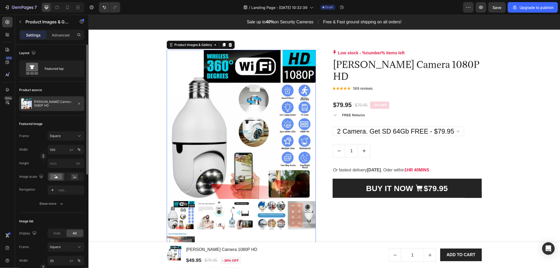
click at [75, 105] on div at bounding box center [77, 103] width 15 height 15
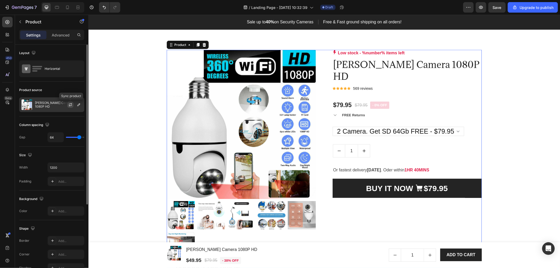
click at [69, 104] on icon "button" at bounding box center [70, 104] width 3 height 2
click at [402, 127] on select "Only Camera - $49.95 Camera + SD 64Gb - $64.95 Camera + SD 128Gb - $74.95 2 Cam…" at bounding box center [398, 131] width 132 height 9
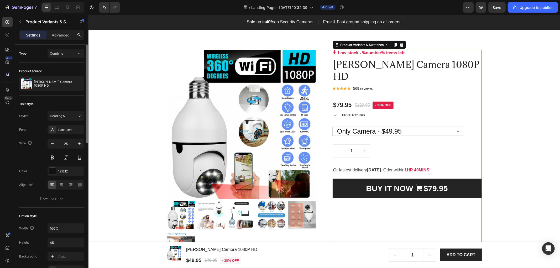
click at [332, 127] on select "Only Camera - $49.95 Camera + SD 64Gb - $64.95 Camera + SD 128Gb - $74.95 2 Cam…" at bounding box center [398, 131] width 132 height 9
click at [390, 127] on select "Only Camera - $49.95 Camera + SD 64Gb - $64.95 Camera + SD 128Gb - $74.95 2 Cam…" at bounding box center [398, 131] width 132 height 9
click at [332, 127] on select "Only Camera - $49.95 Camera + SD 64Gb - $64.95 Camera + SD 128Gb - $74.95 2 Cam…" at bounding box center [398, 131] width 132 height 9
click at [388, 127] on select "Only Camera - $49.95 Camera + SD 64Gb - $64.95 Camera + SD 128Gb - $74.95 2 Cam…" at bounding box center [398, 131] width 132 height 9
click at [332, 127] on select "Only Camera - $49.95 Camera + SD 64Gb - $64.95 Camera + SD 128Gb - $74.95 2 Cam…" at bounding box center [398, 131] width 132 height 9
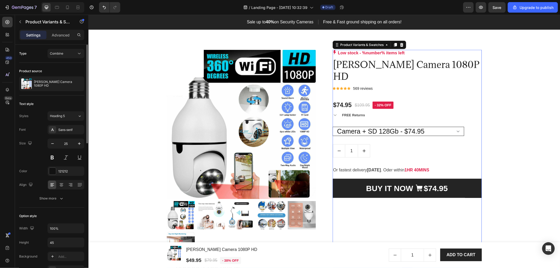
click at [389, 127] on select "Only Camera - $49.95 Camera + SD 64Gb - $64.95 Camera + SD 128Gb - $74.95 2 Cam…" at bounding box center [398, 131] width 132 height 9
click at [332, 127] on select "Only Camera - $49.95 Camera + SD 64Gb - $64.95 Camera + SD 128Gb - $74.95 2 Cam…" at bounding box center [398, 131] width 132 height 9
click at [391, 127] on select "Only Camera - $49.95 Camera + SD 64Gb - $64.95 Camera + SD 128Gb - $74.95 2 Cam…" at bounding box center [398, 131] width 132 height 9
click at [332, 127] on select "Only Camera - $49.95 Camera + SD 64Gb - $64.95 Camera + SD 128Gb - $74.95 2 Cam…" at bounding box center [398, 131] width 132 height 9
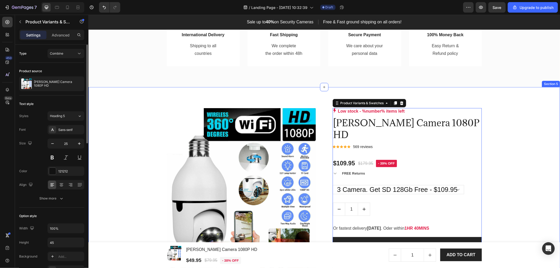
scroll to position [321, 0]
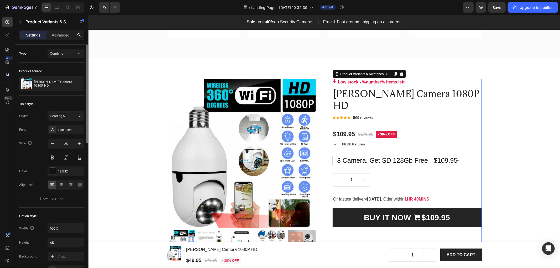
click at [458, 156] on select "Only Camera - $49.95 Camera + SD 64Gb - $64.95 Camera + SD 128Gb - $74.95 2 Cam…" at bounding box center [398, 160] width 132 height 9
click at [332, 156] on select "Only Camera - $49.95 Camera + SD 64Gb - $64.95 Camera + SD 128Gb - $74.95 2 Cam…" at bounding box center [398, 160] width 132 height 9
click at [414, 156] on select "Only Camera - $49.95 Camera + SD 64Gb - $64.95 Camera + SD 128Gb - $74.95 2 Cam…" at bounding box center [398, 160] width 132 height 9
click at [332, 156] on select "Only Camera - $49.95 Camera + SD 64Gb - $64.95 Camera + SD 128Gb - $74.95 2 Cam…" at bounding box center [398, 160] width 132 height 9
drag, startPoint x: 393, startPoint y: 147, endPoint x: 394, endPoint y: 150, distance: 3.0
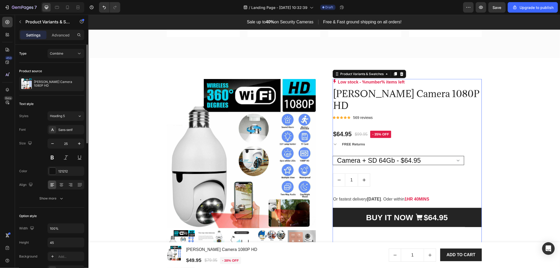
click at [393, 156] on select "Only Camera - $49.95 Camera + SD 64Gb - $64.95 Camera + SD 128Gb - $74.95 2 Cam…" at bounding box center [398, 160] width 132 height 9
click at [332, 156] on select "Only Camera - $49.95 Camera + SD 64Gb - $64.95 Camera + SD 128Gb - $74.95 2 Cam…" at bounding box center [398, 160] width 132 height 9
click at [395, 156] on select "Only Camera - $49.95 Camera + SD 64Gb - $64.95 Camera + SD 128Gb - $74.95 2 Cam…" at bounding box center [398, 160] width 132 height 9
click at [332, 156] on select "Only Camera - $49.95 Camera + SD 64Gb - $64.95 Camera + SD 128Gb - $74.95 2 Cam…" at bounding box center [398, 160] width 132 height 9
click at [395, 156] on select "Only Camera - $49.95 Camera + SD 64Gb - $64.95 Camera + SD 128Gb - $74.95 2 Cam…" at bounding box center [398, 160] width 132 height 9
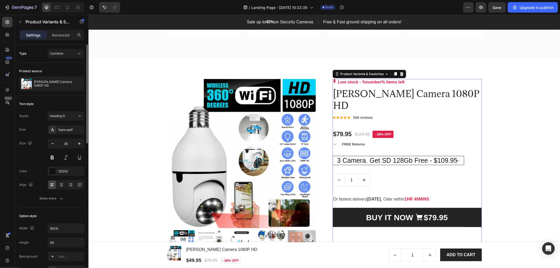
click at [332, 156] on select "Only Camera - $49.95 Camera + SD 64Gb - $64.95 Camera + SD 128Gb - $74.95 2 Cam…" at bounding box center [398, 160] width 132 height 9
drag, startPoint x: 395, startPoint y: 149, endPoint x: 395, endPoint y: 153, distance: 4.5
click at [395, 156] on select "Only Camera - $49.95 Camera + SD 64Gb - $64.95 Camera + SD 128Gb - $74.95 2 Cam…" at bounding box center [398, 160] width 132 height 9
click at [332, 156] on select "Only Camera - $49.95 Camera + SD 64Gb - $64.95 Camera + SD 128Gb - $74.95 2 Cam…" at bounding box center [398, 160] width 132 height 9
click at [396, 156] on select "Only Camera - $49.95 Camera + SD 64Gb - $64.95 Camera + SD 128Gb - $74.95 2 Cam…" at bounding box center [398, 160] width 132 height 9
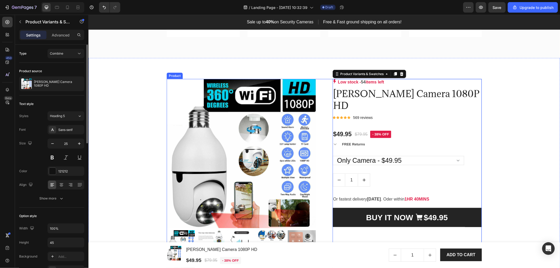
click at [449, 138] on div "Low stock - 54 items left Product Stock Counter [PERSON_NAME] Camera 1080P HD P…" at bounding box center [406, 183] width 149 height 209
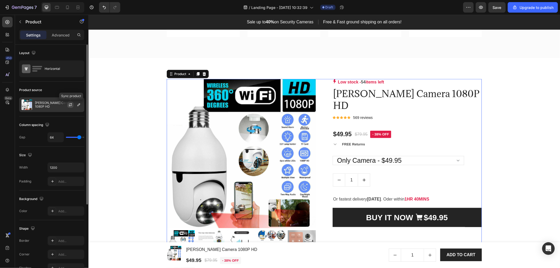
click at [69, 103] on icon "button" at bounding box center [70, 105] width 4 height 4
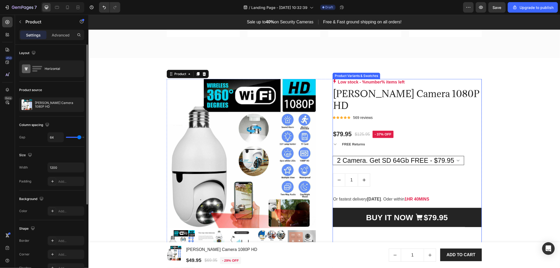
click at [432, 156] on select "Only Camera - $49.95 Camera + SD 64Gb - $64.95 Camera + SD 128Gb - $74.95 2 Cam…" at bounding box center [398, 160] width 132 height 9
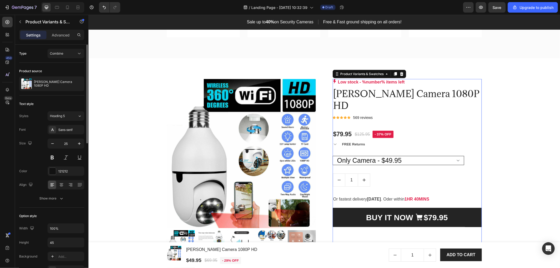
click at [332, 156] on select "Only Camera - $49.95 Camera + SD 64Gb - $64.95 Camera + SD 128Gb - $74.95 2 Cam…" at bounding box center [398, 160] width 132 height 9
click at [399, 156] on select "Only Camera - $49.95 Camera + SD 64Gb - $64.95 Camera + SD 128Gb - $74.95 2 Cam…" at bounding box center [398, 160] width 132 height 9
click at [332, 156] on select "Only Camera - $49.95 Camera + SD 64Gb - $64.95 Camera + SD 128Gb - $74.95 2 Cam…" at bounding box center [398, 160] width 132 height 9
click at [403, 156] on select "Only Camera - $49.95 Camera + SD 64Gb - $64.95 Camera + SD 128Gb - $74.95 2 Cam…" at bounding box center [398, 160] width 132 height 9
click at [332, 156] on select "Only Camera - $49.95 Camera + SD 64Gb - $64.95 Camera + SD 128Gb - $74.95 2 Cam…" at bounding box center [398, 160] width 132 height 9
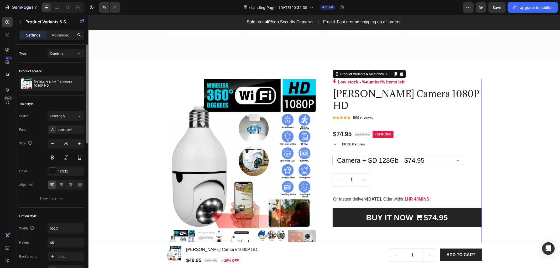
click at [410, 156] on select "Only Camera - $49.95 Camera + SD 64Gb - $64.95 Camera + SD 128Gb - $74.95 2 Cam…" at bounding box center [398, 160] width 132 height 9
click at [332, 156] on select "Only Camera - $49.95 Camera + SD 64Gb - $64.95 Camera + SD 128Gb - $74.95 2 Cam…" at bounding box center [398, 160] width 132 height 9
drag, startPoint x: 411, startPoint y: 147, endPoint x: 409, endPoint y: 153, distance: 6.1
click at [410, 156] on select "Only Camera - $49.95 Camera + SD 64Gb - $64.95 Camera + SD 128Gb - $74.95 2 Cam…" at bounding box center [398, 160] width 132 height 9
click at [332, 156] on select "Only Camera - $49.95 Camera + SD 64Gb - $64.95 Camera + SD 128Gb - $74.95 2 Cam…" at bounding box center [398, 160] width 132 height 9
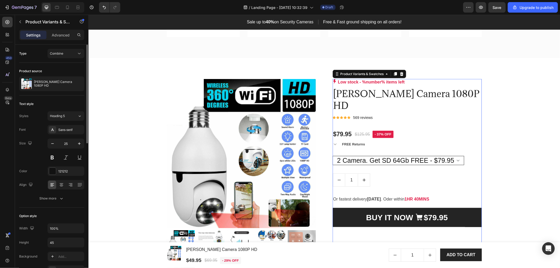
click at [416, 156] on select "Only Camera - $49.95 Camera + SD 64Gb - $64.95 Camera + SD 128Gb - $74.95 2 Cam…" at bounding box center [398, 160] width 132 height 9
select select "581624285819306622"
click at [332, 156] on select "Only Camera - $49.95 Camera + SD 64Gb - $64.95 Camera + SD 128Gb - $74.95 2 Cam…" at bounding box center [398, 160] width 132 height 9
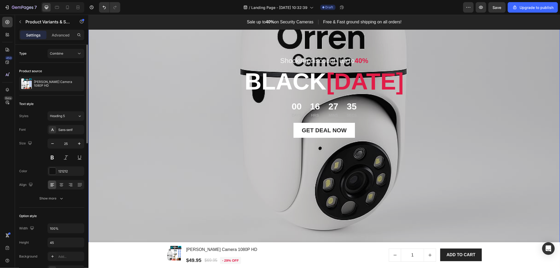
scroll to position [0, 0]
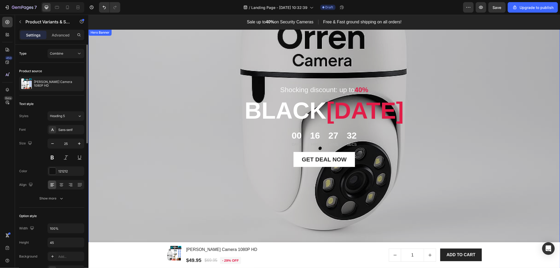
select select "581624285819306622"
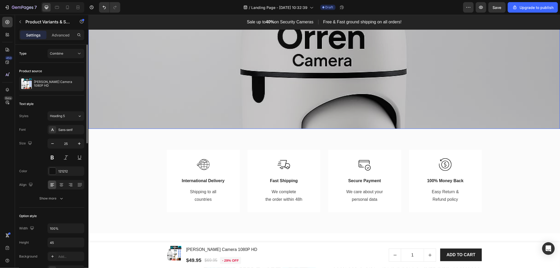
scroll to position [263, 0]
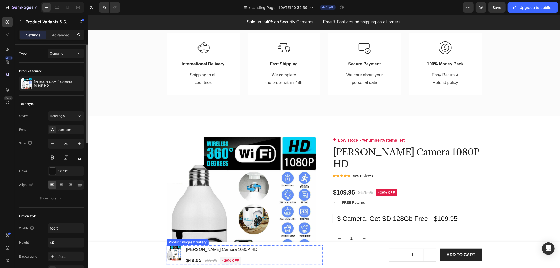
click at [175, 253] on img at bounding box center [173, 253] width 15 height 15
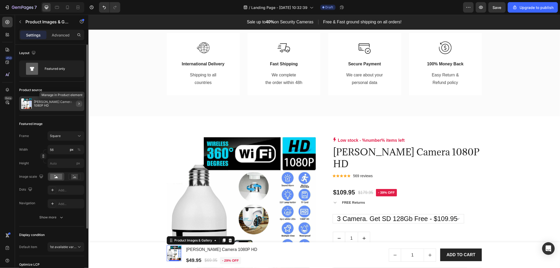
click at [78, 103] on icon "button" at bounding box center [79, 104] width 4 height 4
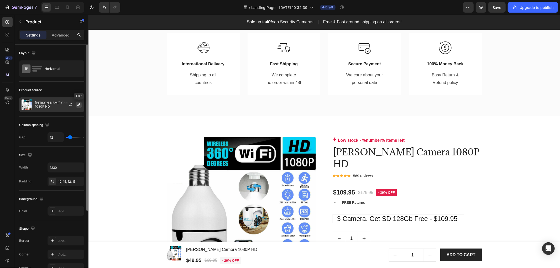
click at [78, 104] on icon "button" at bounding box center [79, 105] width 4 height 4
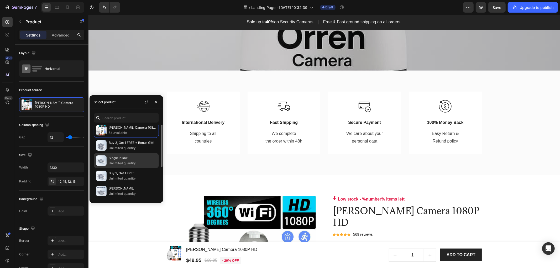
scroll to position [0, 0]
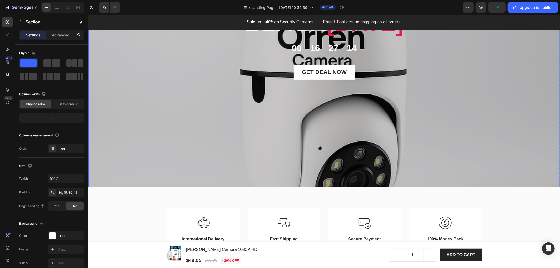
select select "581624285819306622"
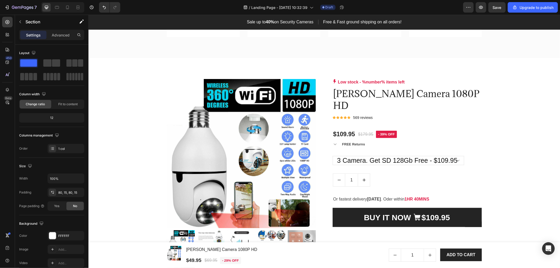
scroll to position [350, 0]
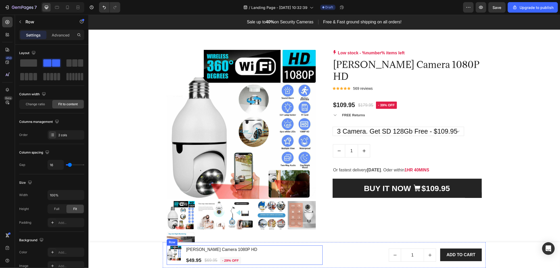
click at [272, 255] on div "Product Images & Gallery [PERSON_NAME] Camera 1080P HD Product Title $49.95 Pro…" at bounding box center [244, 254] width 156 height 19
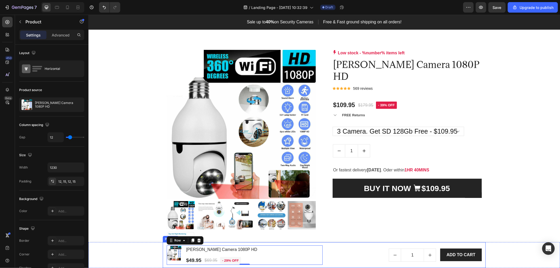
click at [321, 247] on div "Product Images & Gallery [PERSON_NAME] Camera 1080P HD Product Title $49.95 Pro…" at bounding box center [324, 255] width 323 height 26
click at [123, 250] on div "Product Images & Gallery [PERSON_NAME] Camera 1080P HD Product Title $49.95 Pro…" at bounding box center [323, 255] width 471 height 26
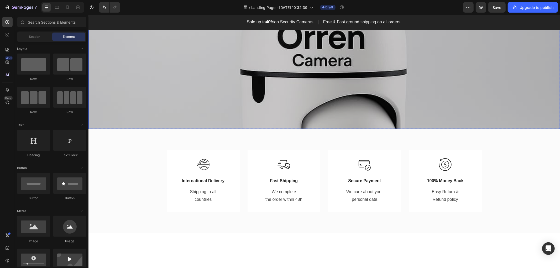
scroll to position [0, 0]
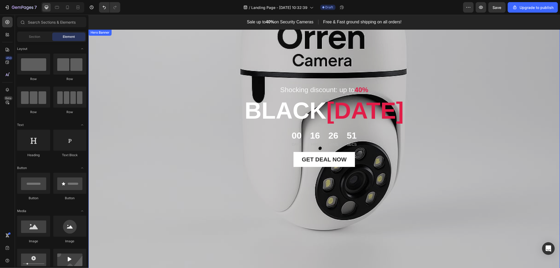
select select "581624285819306622"
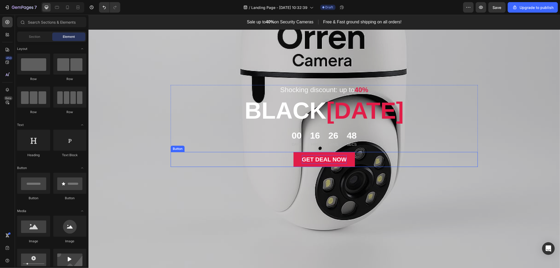
click at [342, 159] on div "GET DEAL NOW" at bounding box center [324, 159] width 45 height 9
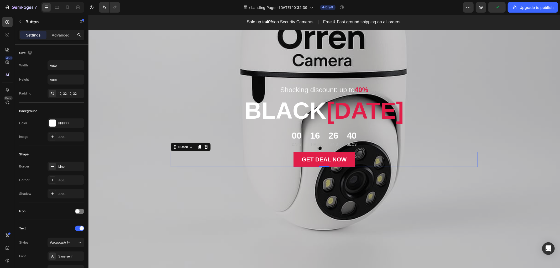
click at [296, 159] on button "GET DEAL NOW" at bounding box center [324, 159] width 62 height 15
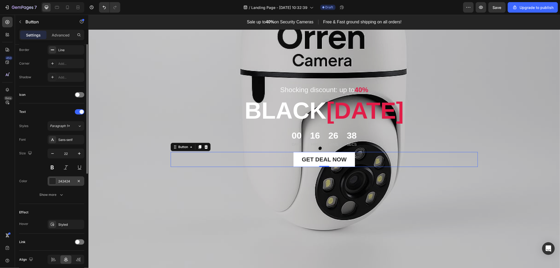
scroll to position [138, 0]
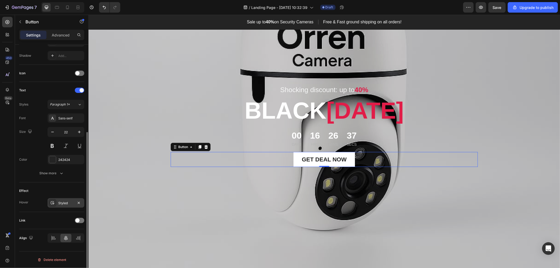
click at [55, 202] on div at bounding box center [52, 202] width 7 height 7
click at [70, 185] on div "Effect Hover Styled" at bounding box center [51, 197] width 65 height 30
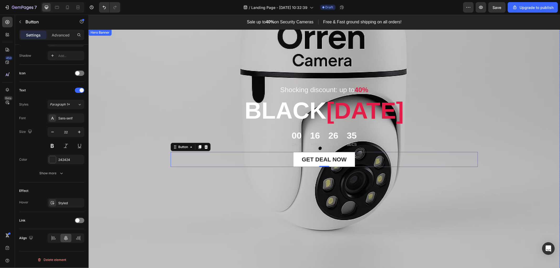
scroll to position [58, 0]
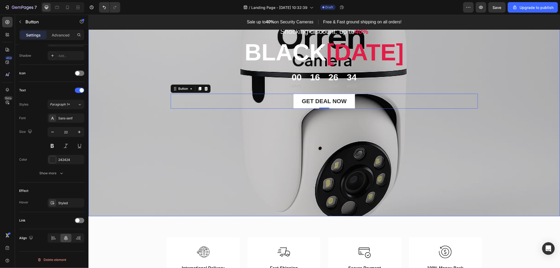
click at [454, 182] on div "Shocking discount: up to 40% Text block [DATE][DATE] Heading 00 Days 16 Hrs 26 …" at bounding box center [323, 93] width 307 height 228
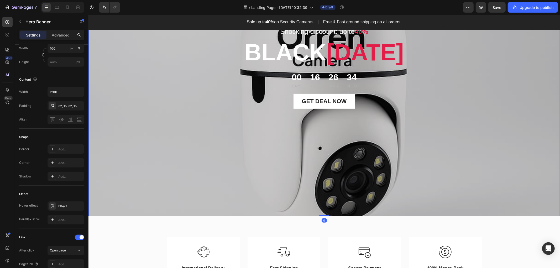
scroll to position [0, 0]
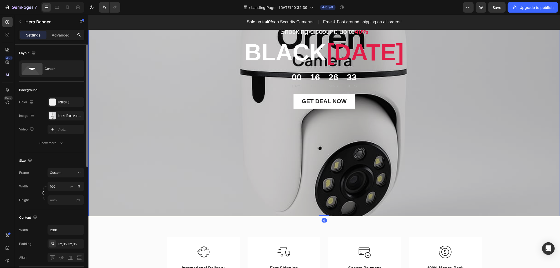
click at [522, 176] on div "Overlay" at bounding box center [323, 93] width 471 height 245
select select "581624285819306622"
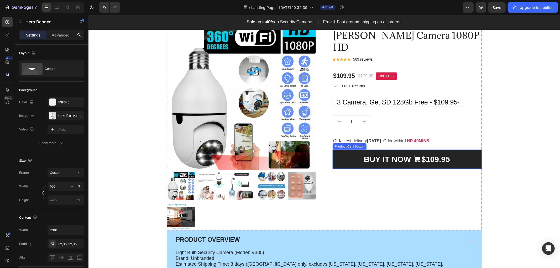
scroll to position [466, 0]
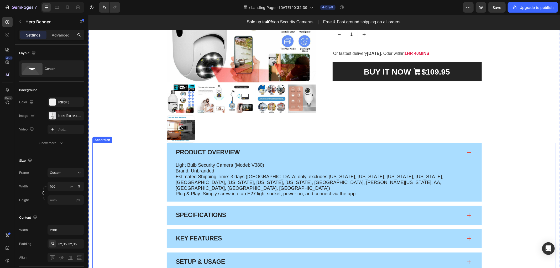
click at [467, 151] on span at bounding box center [469, 152] width 4 height 4
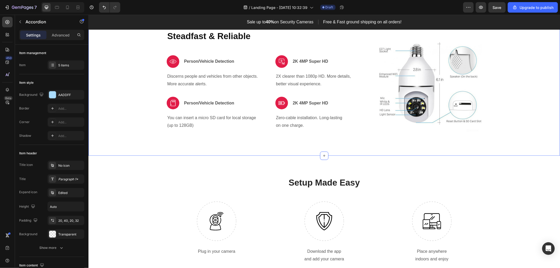
scroll to position [1196, 0]
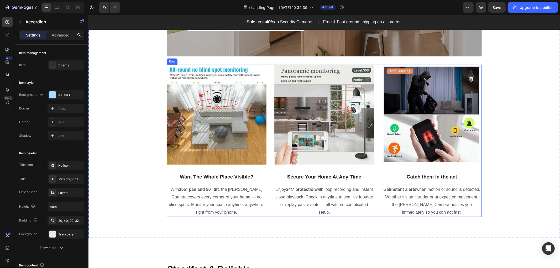
select select "581624285819306622"
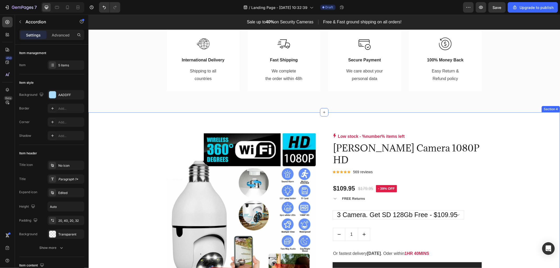
scroll to position [296, 0]
